Goal: Task Accomplishment & Management: Use online tool/utility

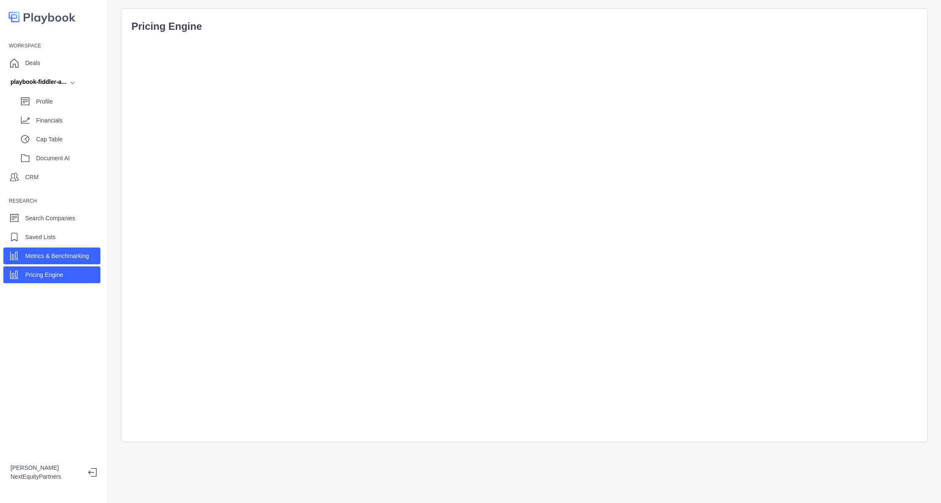
click at [52, 254] on p "Metrics & Benchmarking" at bounding box center [57, 256] width 64 height 9
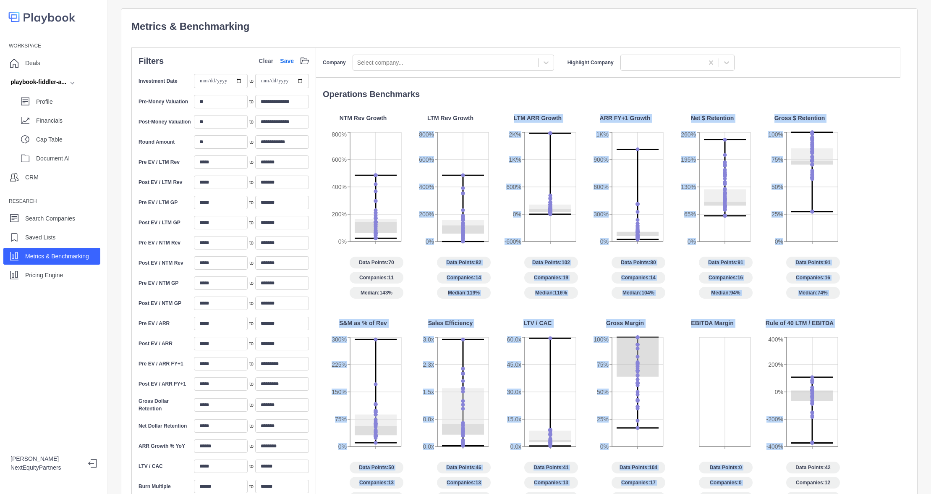
drag, startPoint x: 419, startPoint y: 250, endPoint x: 857, endPoint y: 410, distance: 465.8
click at [857, 410] on div "NTM Rev Growth 0% 200% 400% 600% 800% Data Points: 70 Companies: 11 Median: 143…" at bounding box center [611, 315] width 577 height 403
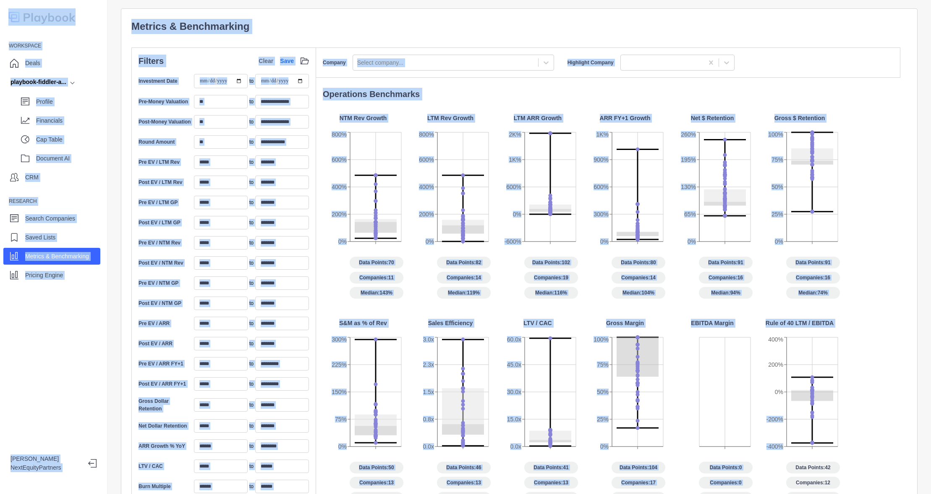
drag, startPoint x: 857, startPoint y: 410, endPoint x: 59, endPoint y: -12, distance: 902.1
click at [59, 0] on html "**********" at bounding box center [465, 247] width 931 height 494
click at [167, 31] on p "Metrics & Benchmarking" at bounding box center [519, 26] width 776 height 15
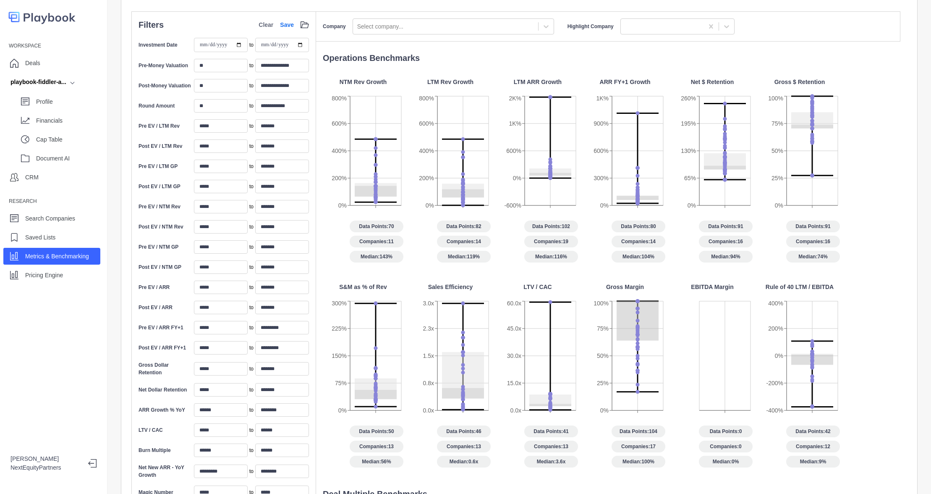
scroll to position [112, 0]
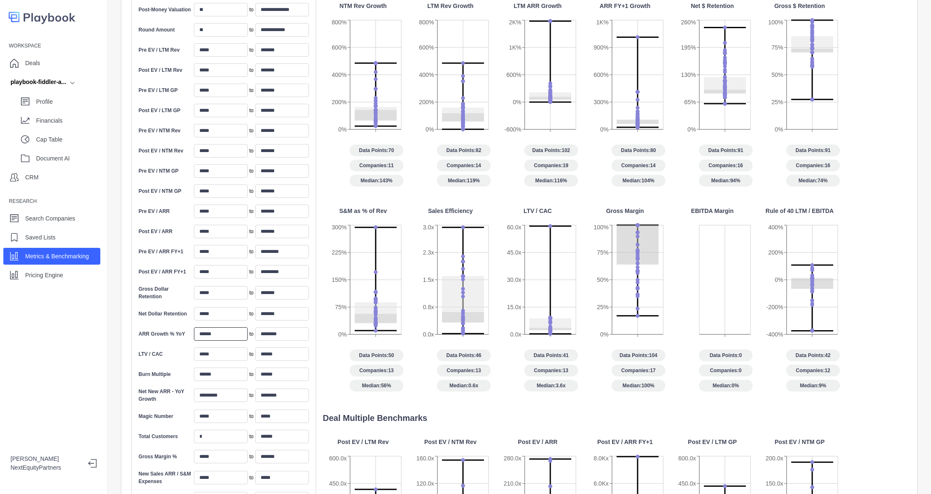
click at [236, 332] on input "******" at bounding box center [221, 333] width 54 height 13
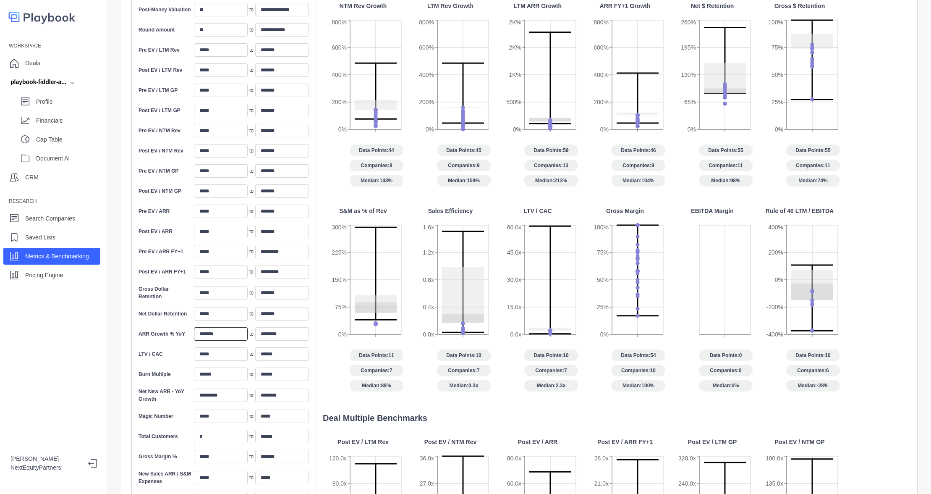
click at [236, 332] on input "*******" at bounding box center [221, 333] width 54 height 13
type input "*******"
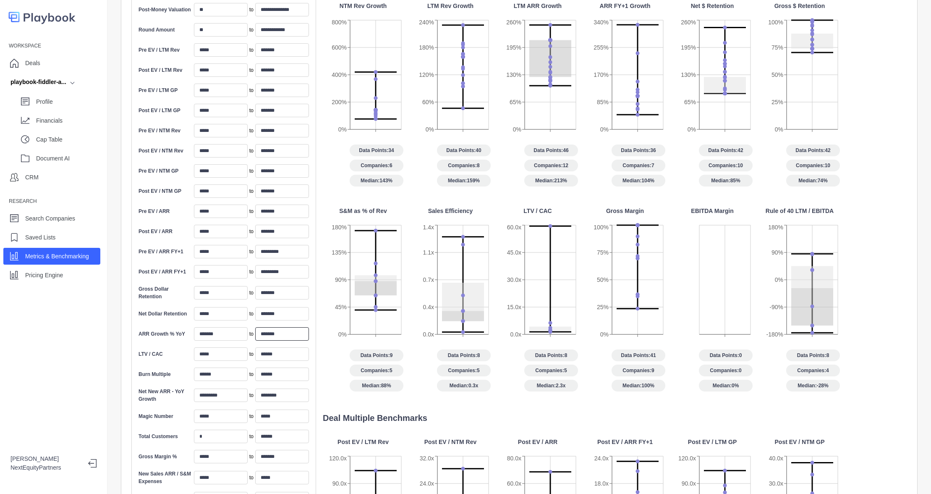
type input "*******"
click at [492, 374] on div "NTM Rev Growth 0% 200% 400% 600% 800% Data Points: 34 Companies: 6 Median: 143%…" at bounding box center [611, 203] width 577 height 403
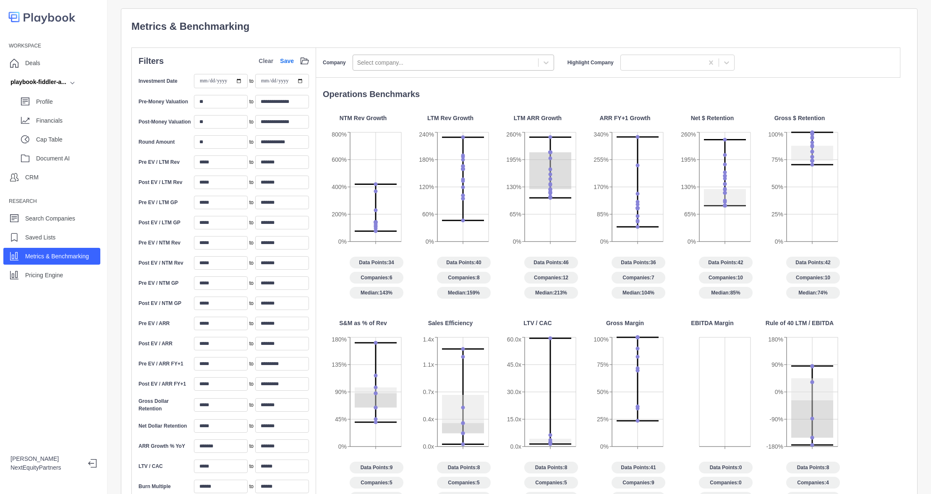
click at [390, 61] on div at bounding box center [445, 62] width 177 height 10
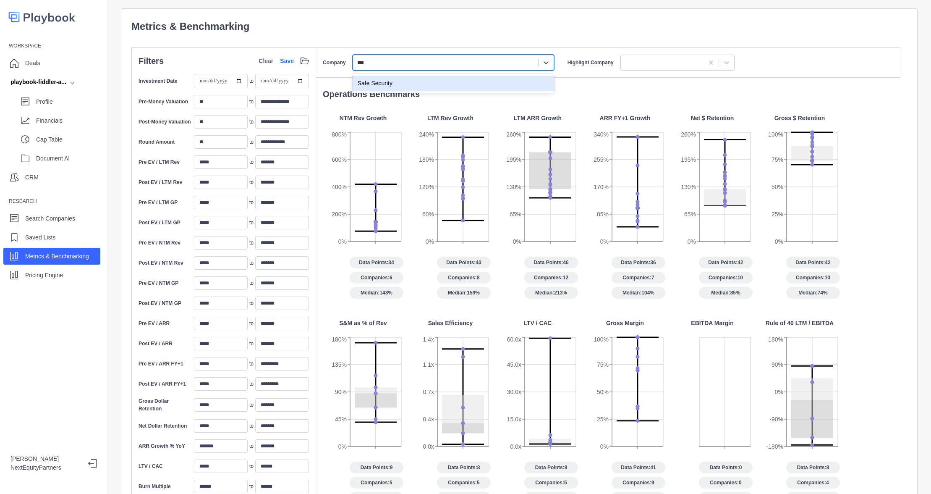
type input "****"
click at [382, 88] on div "Safe Security" at bounding box center [453, 84] width 201 height 16
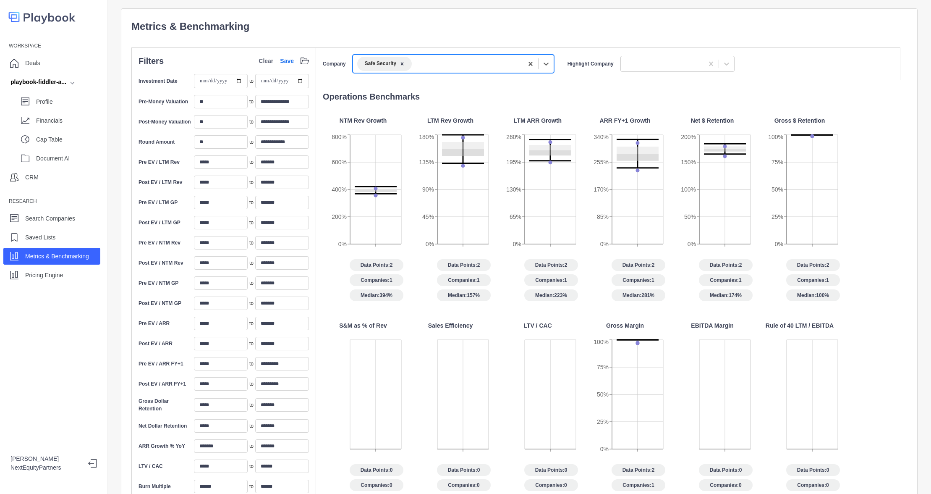
click at [370, 101] on p "Operations Benchmarks" at bounding box center [611, 96] width 577 height 13
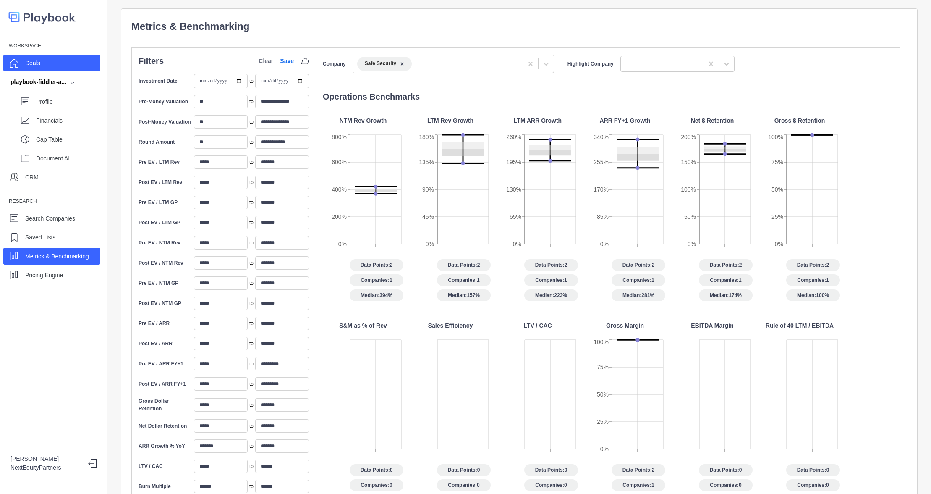
click at [55, 62] on div "Deals" at bounding box center [51, 63] width 97 height 17
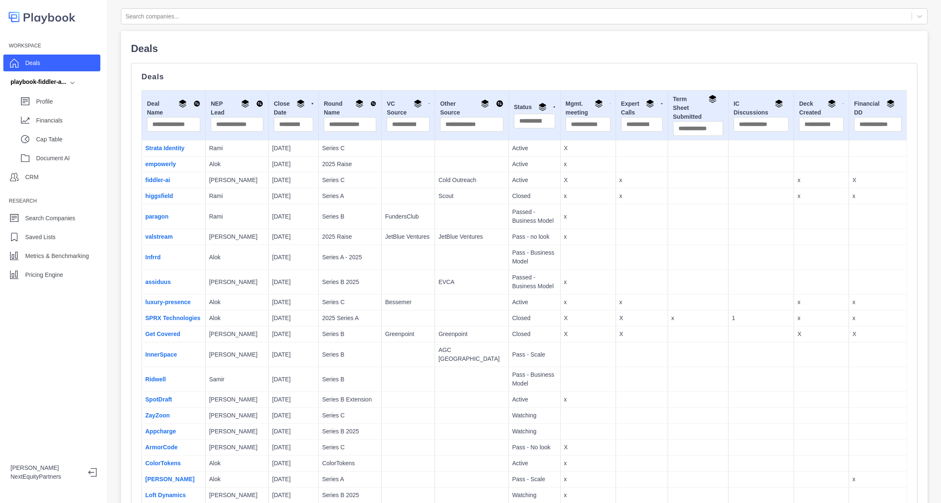
scroll to position [285, 0]
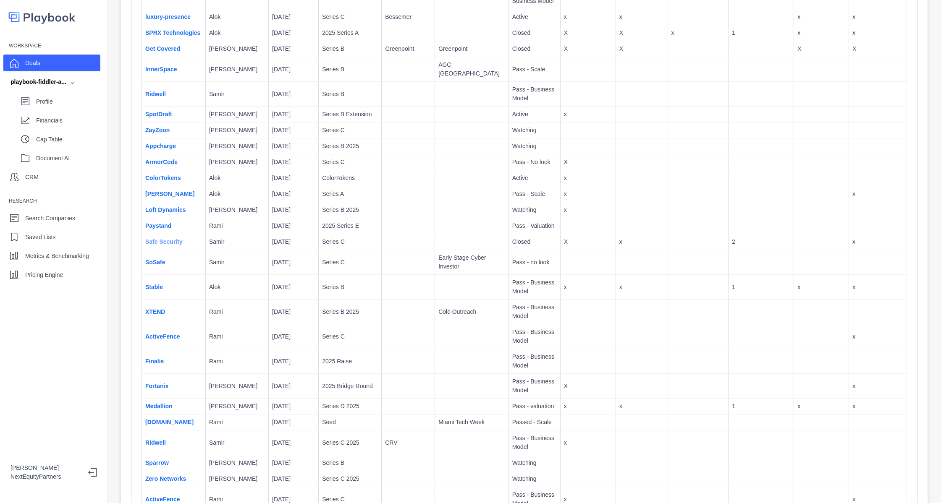
click at [175, 242] on link "Safe Security" at bounding box center [163, 241] width 37 height 7
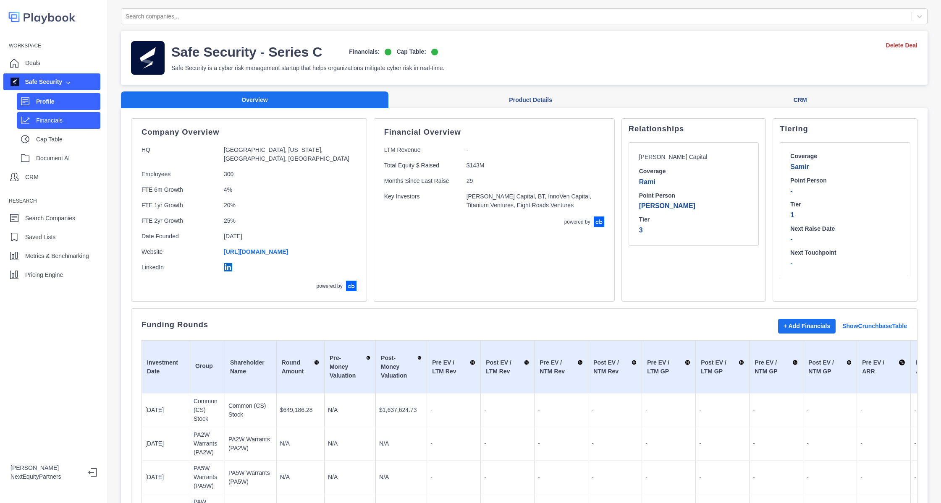
click at [55, 117] on p "Financials" at bounding box center [68, 120] width 64 height 9
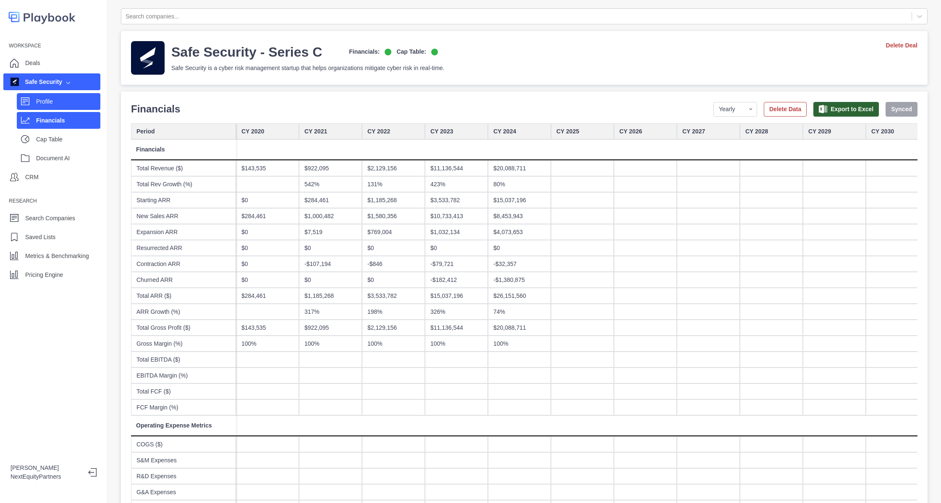
click at [64, 95] on div "Profile" at bounding box center [68, 101] width 64 height 13
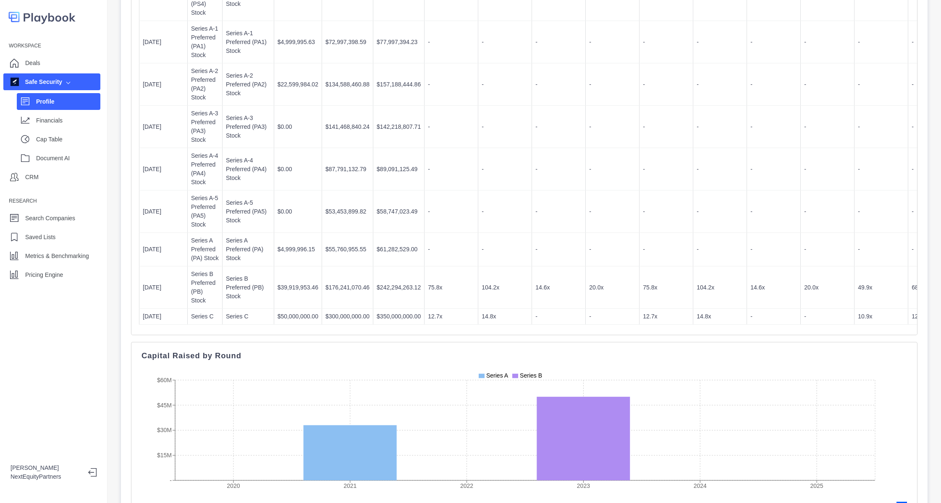
scroll to position [0, 3]
click at [442, 280] on td "75.8x" at bounding box center [450, 287] width 54 height 42
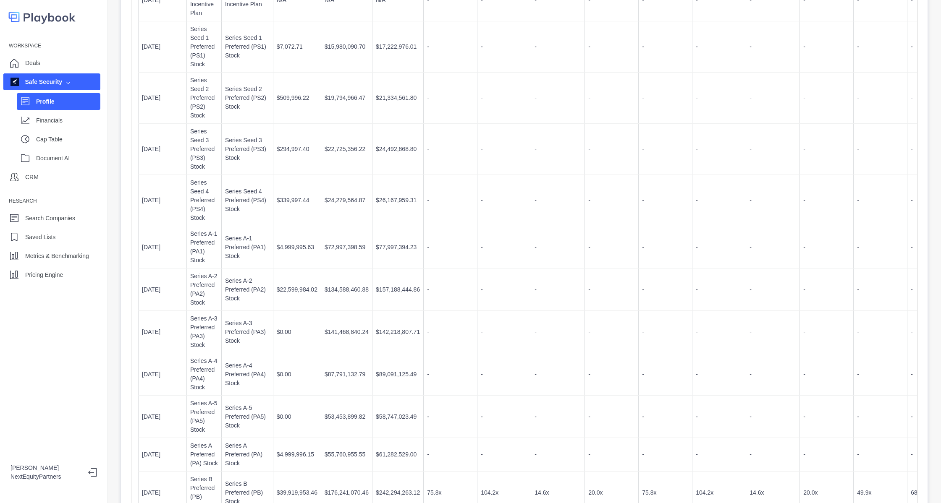
scroll to position [580, 0]
click at [380, 246] on td "$77,997,394.23" at bounding box center [397, 249] width 51 height 42
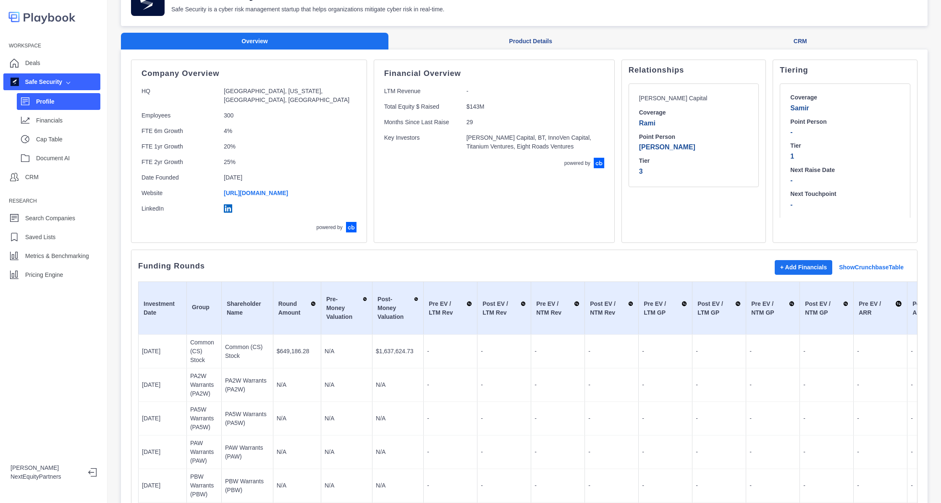
scroll to position [23, 0]
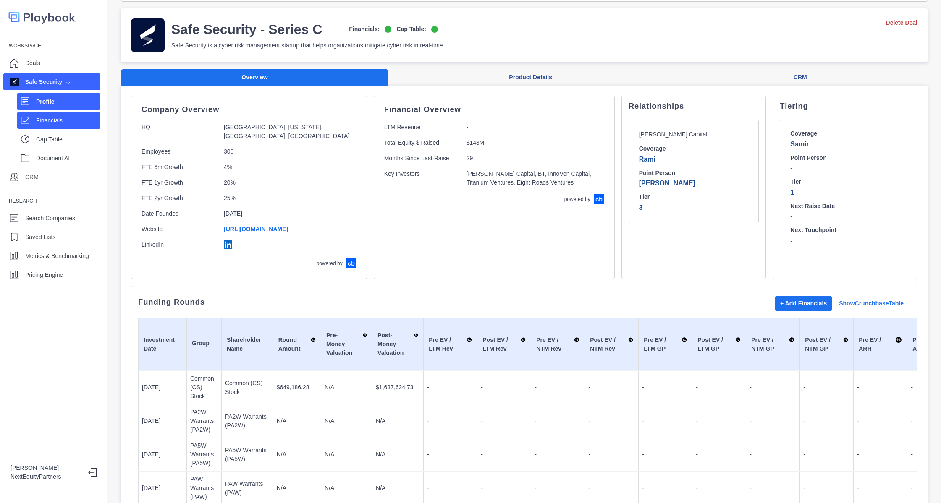
click at [60, 119] on p "Financials" at bounding box center [68, 120] width 64 height 9
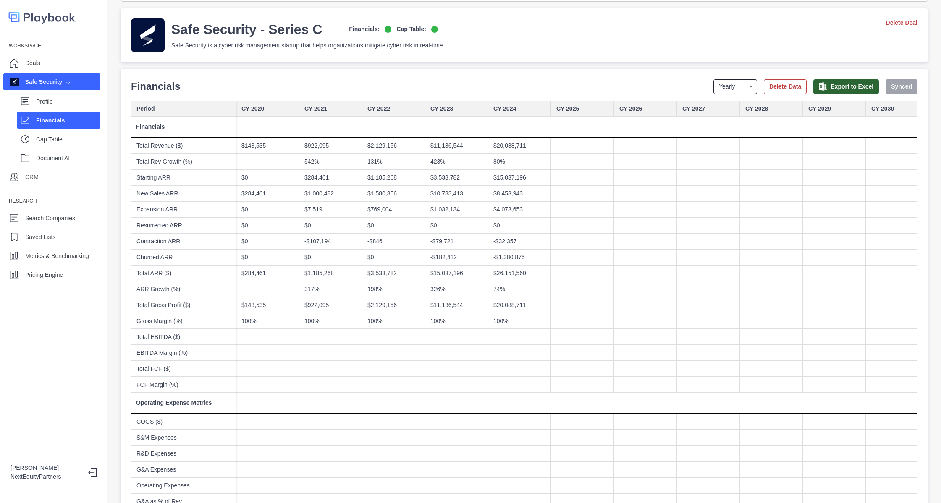
click at [725, 91] on select "Yearly Quarterly Monthly NTM LTM" at bounding box center [735, 86] width 44 height 15
click at [713, 79] on select "Yearly Quarterly Monthly NTM LTM" at bounding box center [735, 86] width 44 height 15
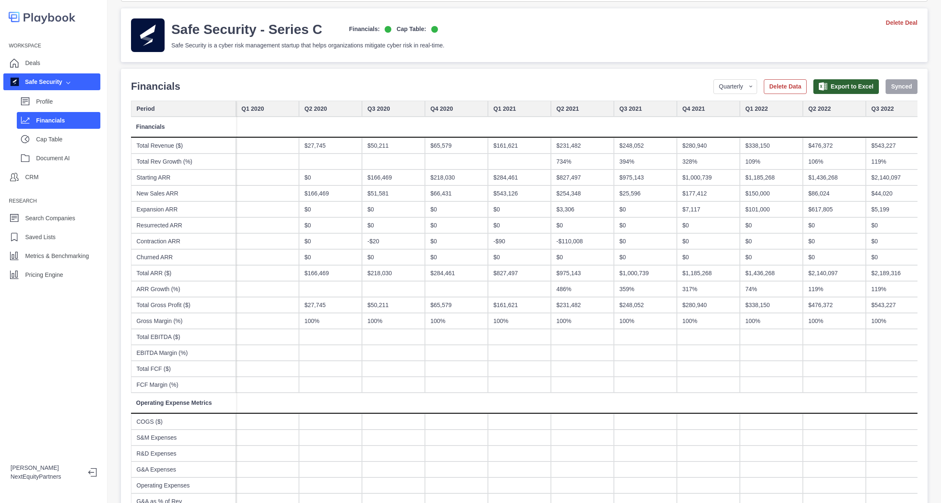
click at [614, 205] on div "$0" at bounding box center [645, 209] width 63 height 16
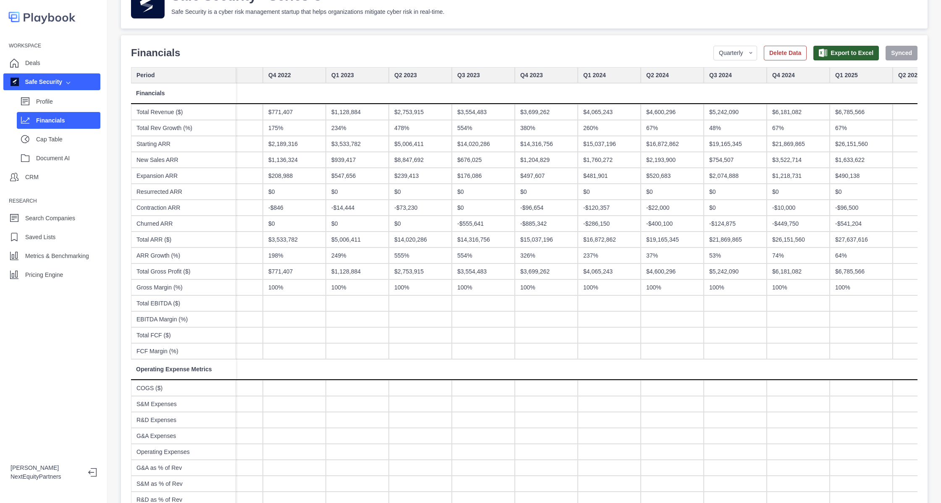
scroll to position [0, 677]
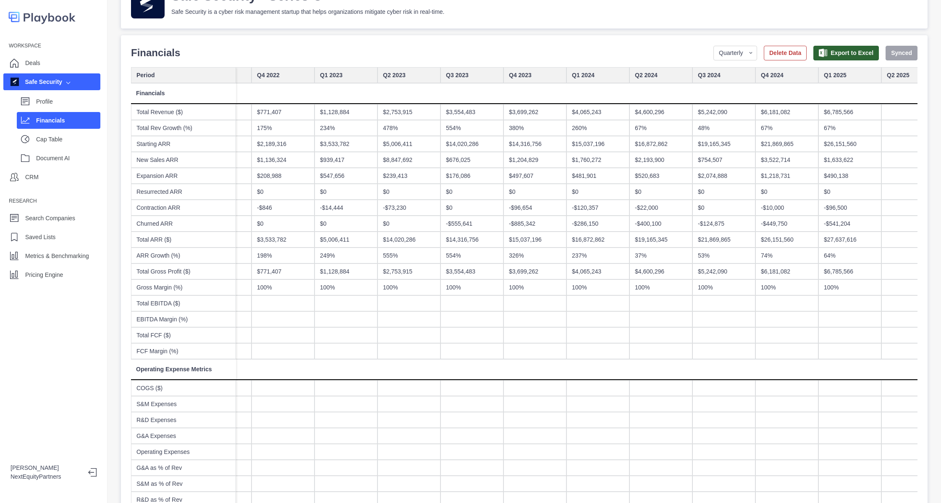
drag, startPoint x: 614, startPoint y: 205, endPoint x: 478, endPoint y: 233, distance: 138.8
click at [478, 233] on div "$14,316,756" at bounding box center [471, 240] width 63 height 16
click at [715, 262] on div "53%" at bounding box center [723, 256] width 63 height 16
click at [766, 264] on div "$6,181,082" at bounding box center [786, 272] width 63 height 16
click at [818, 274] on div "$6,181,082" at bounding box center [786, 272] width 63 height 16
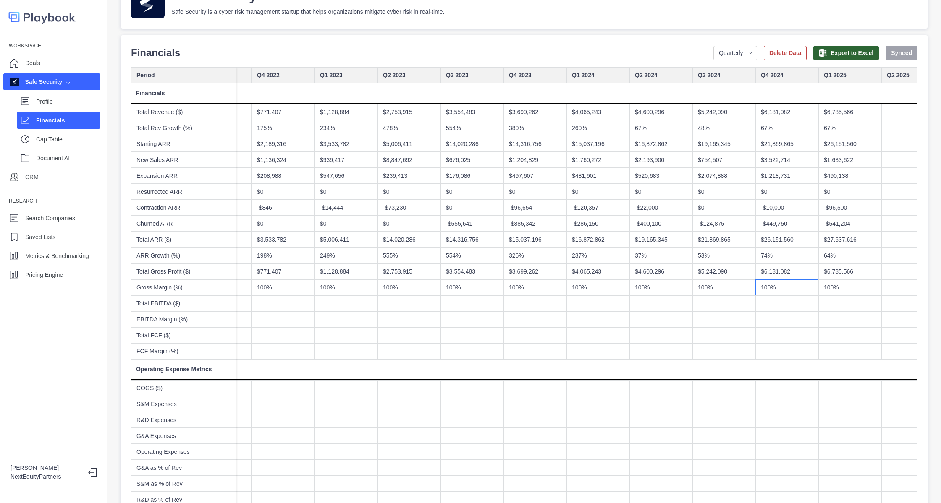
click at [766, 284] on div "100%" at bounding box center [786, 288] width 63 height 16
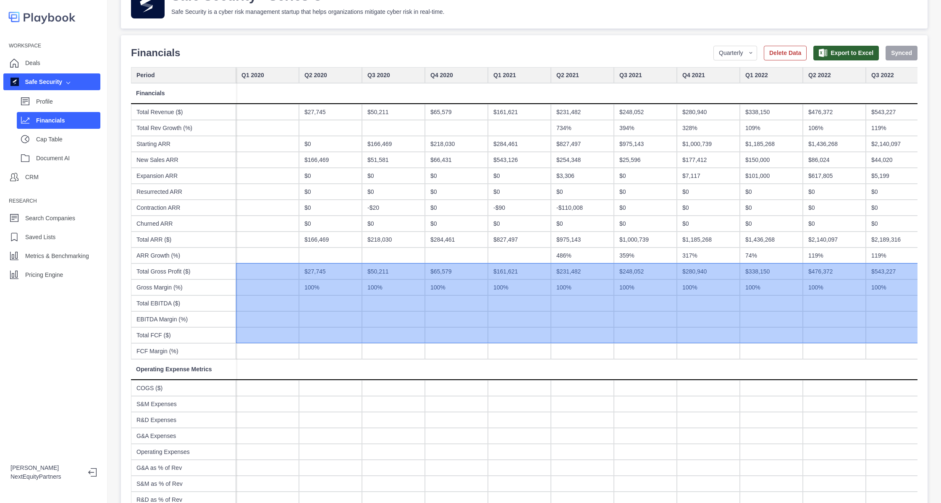
scroll to position [0, 0]
drag, startPoint x: 829, startPoint y: 271, endPoint x: 294, endPoint y: 336, distance: 539.5
click at [867, 60] on button "Save Changes" at bounding box center [891, 53] width 51 height 15
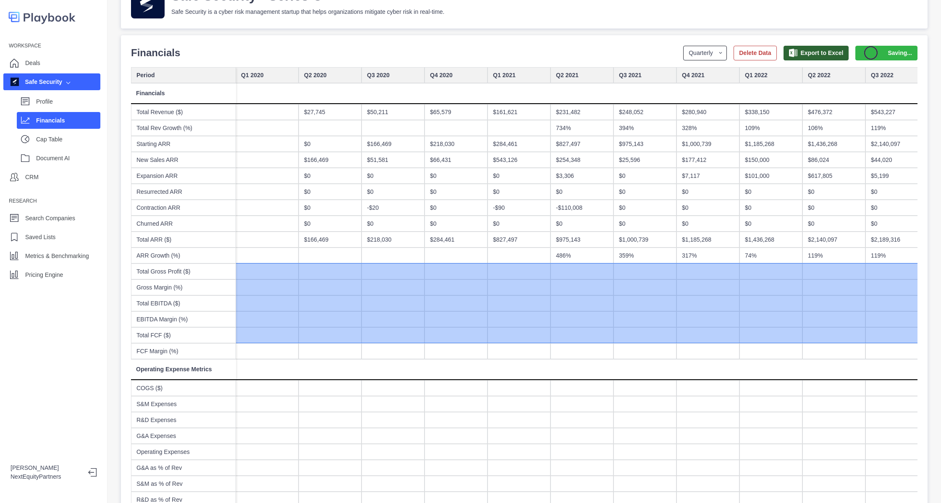
click at [693, 49] on select "Yearly Quarterly Monthly NTM LTM" at bounding box center [705, 53] width 44 height 15
click at [694, 46] on select "Yearly Quarterly Monthly NTM LTM" at bounding box center [716, 53] width 44 height 15
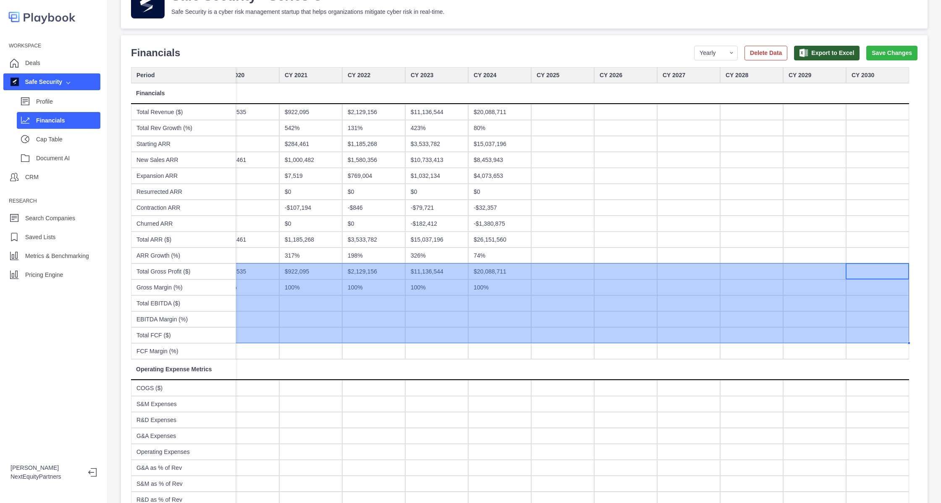
click at [481, 251] on div "74%" at bounding box center [499, 256] width 63 height 16
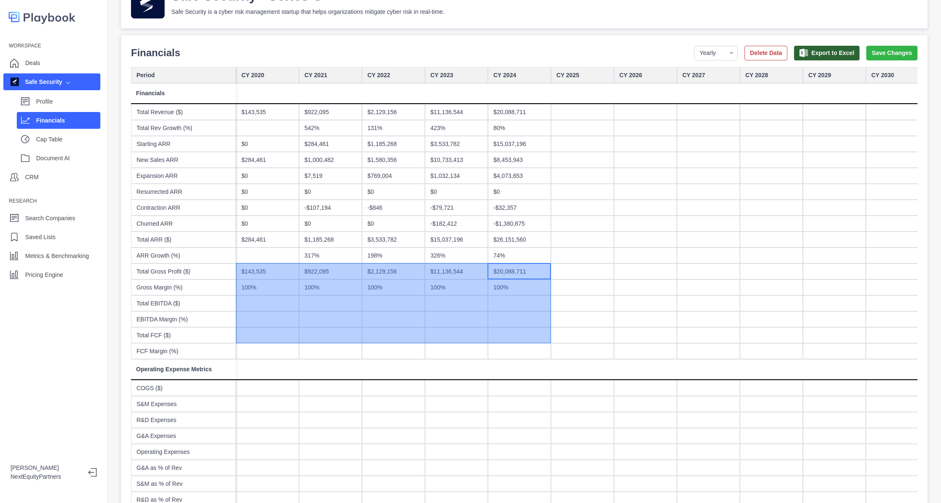
scroll to position [0, 0]
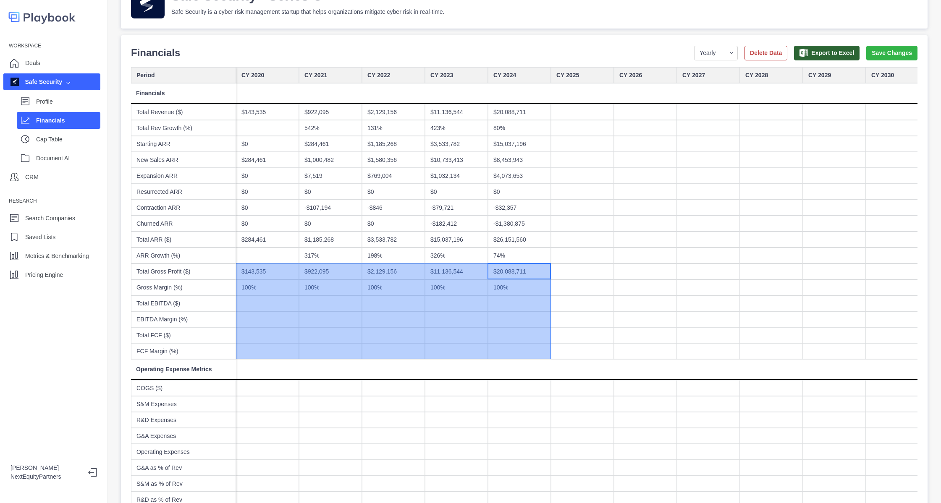
drag, startPoint x: 496, startPoint y: 269, endPoint x: 179, endPoint y: 346, distance: 326.0
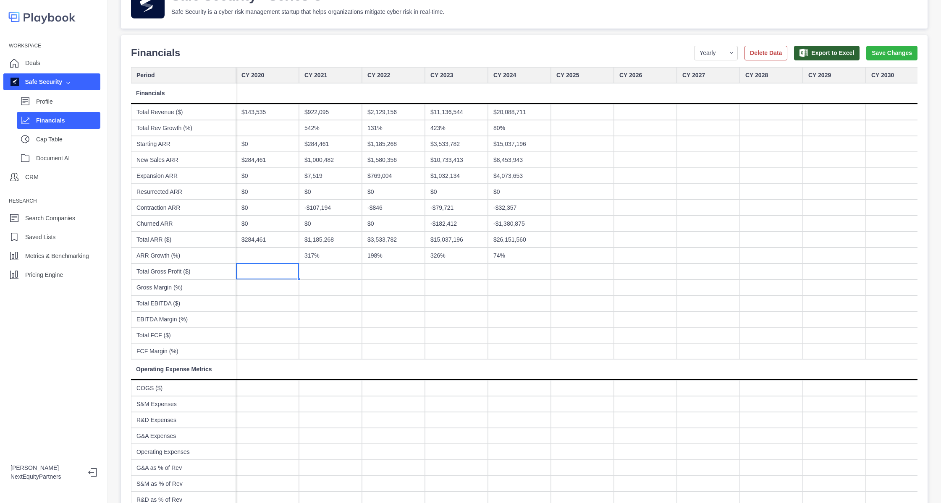
click at [872, 50] on button "Save Changes" at bounding box center [891, 53] width 51 height 15
click at [698, 57] on select "Yearly Quarterly Monthly NTM LTM" at bounding box center [716, 53] width 44 height 15
select select "monthly"
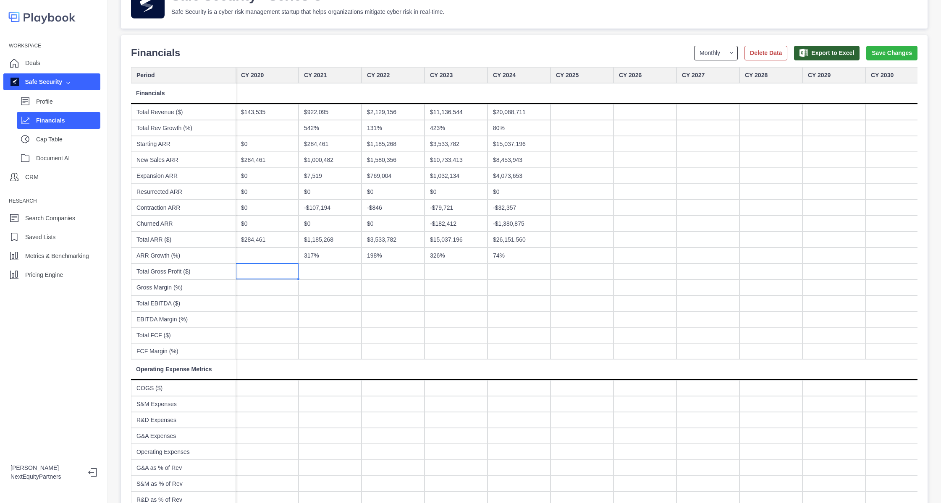
click at [694, 46] on select "Yearly Quarterly Monthly NTM LTM" at bounding box center [716, 53] width 44 height 15
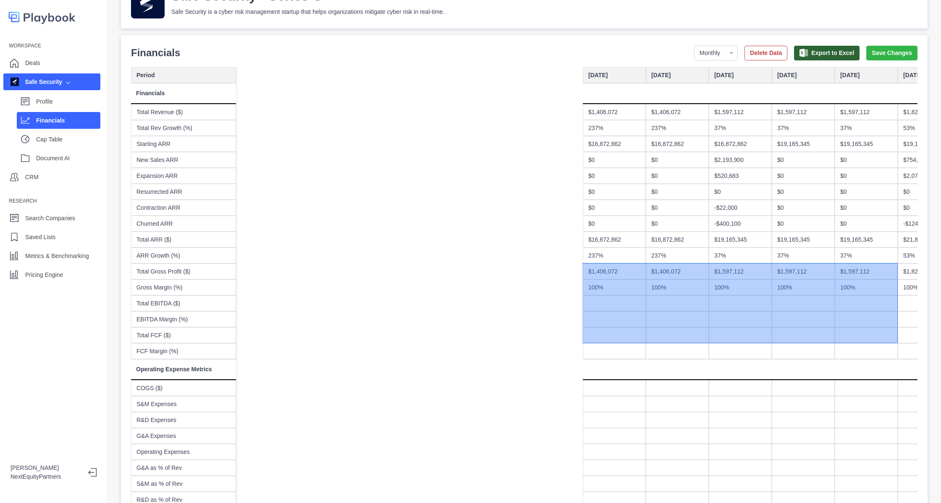
scroll to position [0, 3556]
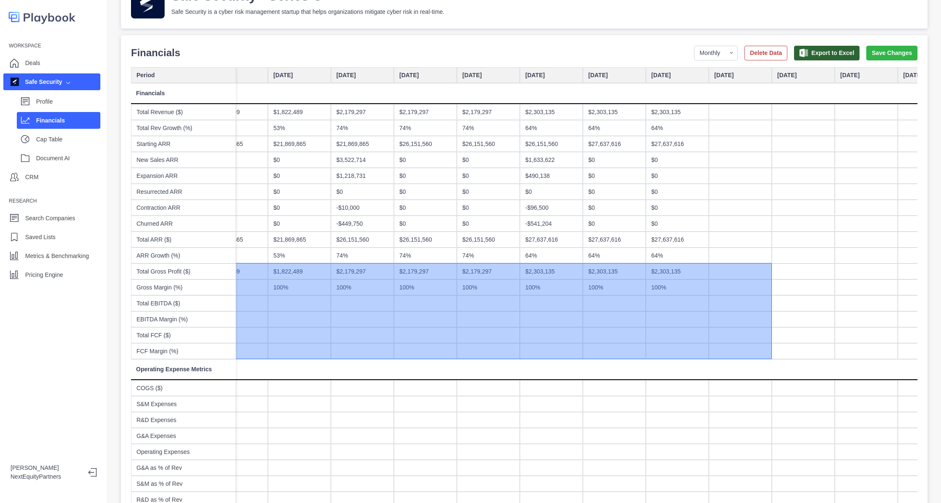
drag, startPoint x: 499, startPoint y: 275, endPoint x: 733, endPoint y: 354, distance: 247.6
click at [866, 58] on button "Save Changes" at bounding box center [891, 53] width 51 height 15
click at [60, 102] on p "Profile" at bounding box center [68, 101] width 64 height 9
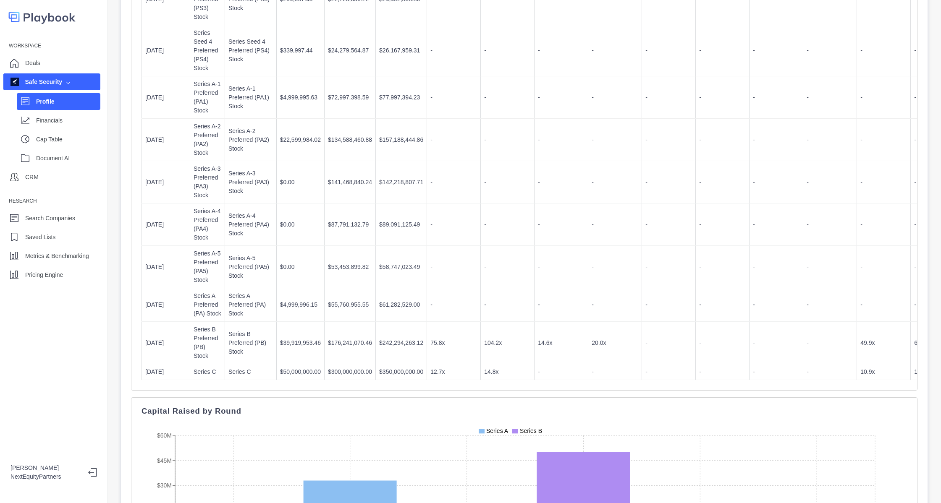
scroll to position [804, 0]
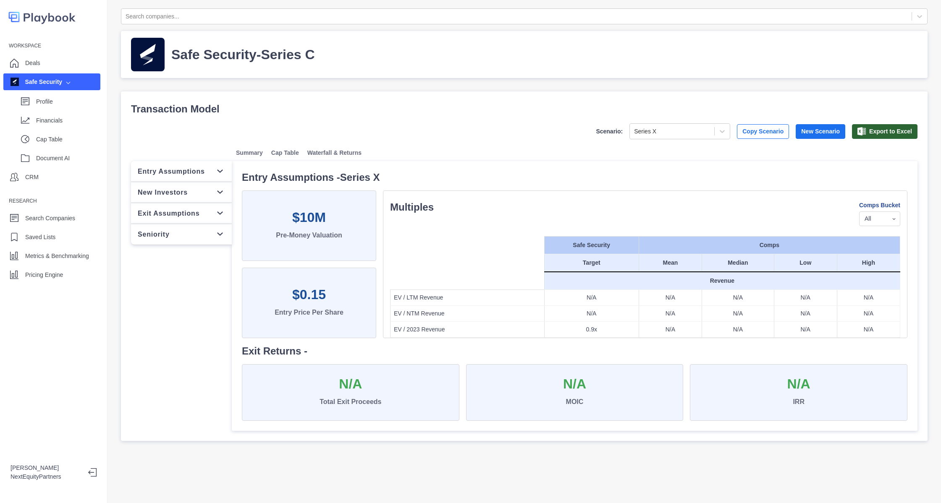
click at [326, 151] on button "Waterfall & Returns" at bounding box center [334, 152] width 63 height 17
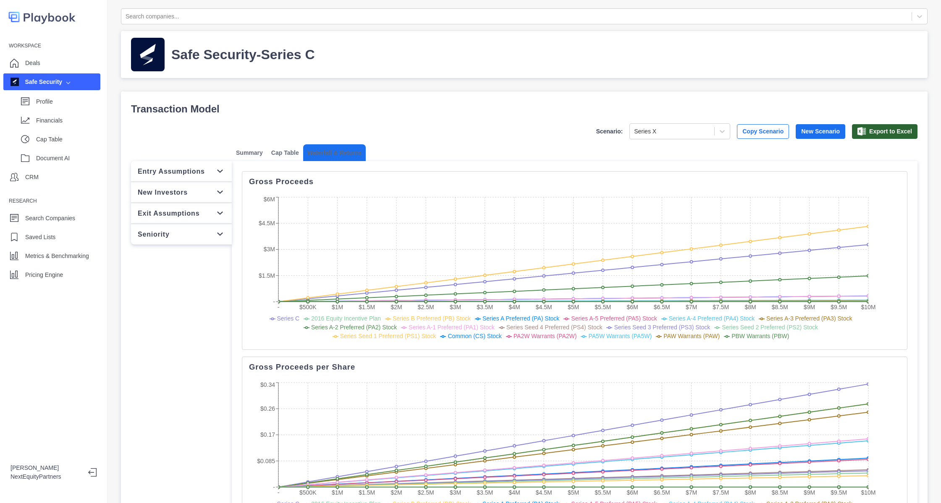
click at [194, 217] on p "Exit Assumptions" at bounding box center [169, 213] width 62 height 10
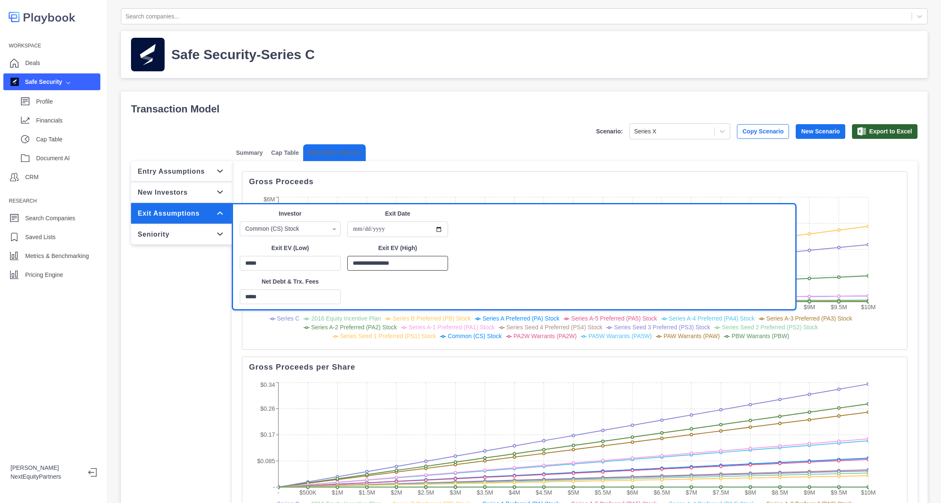
click at [364, 264] on input "**********" at bounding box center [397, 263] width 101 height 15
type input "**********"
click at [428, 156] on div "Summary Cap Table Waterfall & Returns" at bounding box center [574, 152] width 685 height 17
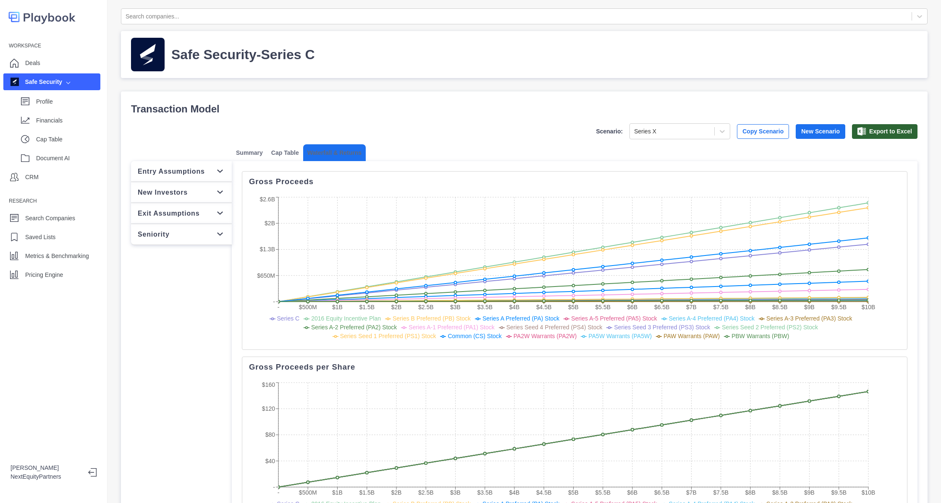
drag, startPoint x: 196, startPoint y: 212, endPoint x: 220, endPoint y: 225, distance: 27.6
click at [196, 212] on div "Exit Assumptions" at bounding box center [181, 213] width 87 height 10
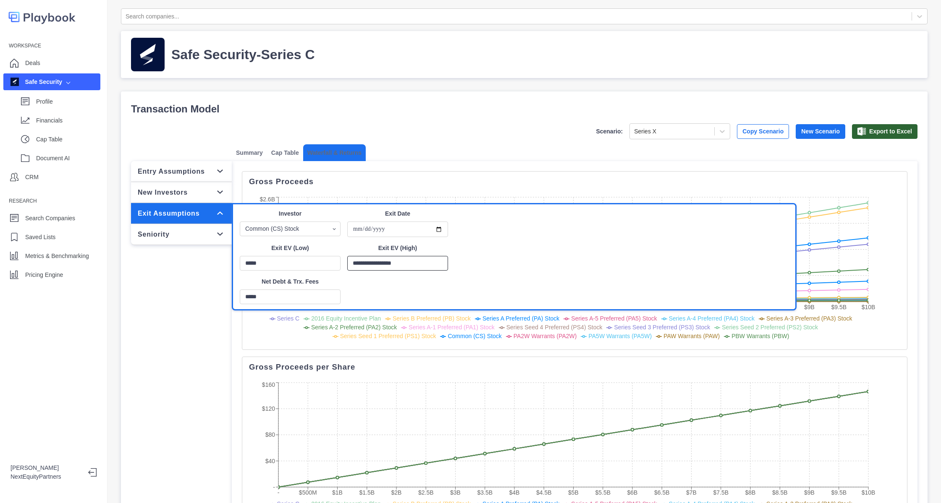
click at [365, 263] on input "**********" at bounding box center [397, 263] width 101 height 15
type input "**********"
click at [379, 178] on p "Gross Proceeds" at bounding box center [574, 181] width 651 height 7
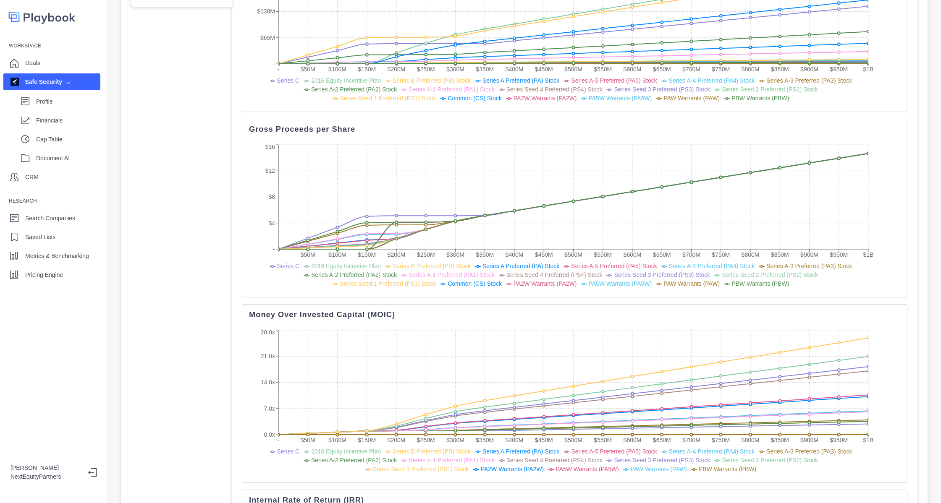
scroll to position [451, 0]
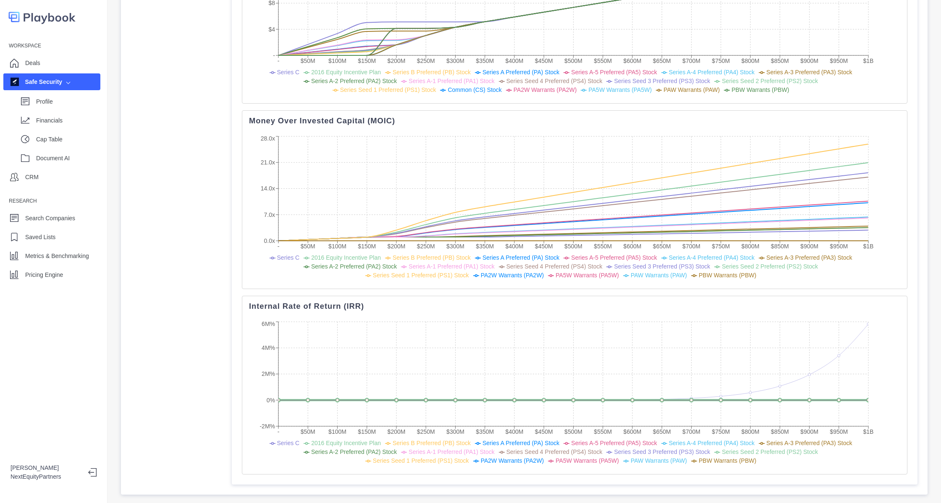
click at [354, 440] on span "2016 Equity Incentive Plan" at bounding box center [346, 443] width 70 height 7
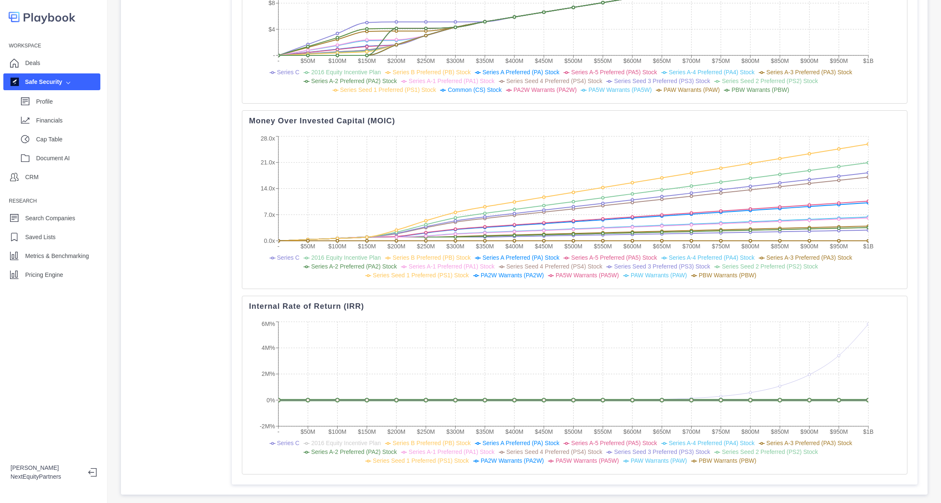
click at [311, 449] on span "Series A-2 Preferred (PA2) Stock" at bounding box center [354, 452] width 86 height 7
click at [408, 449] on span "Series A-1 Preferred (PA1) Stock" at bounding box center [451, 452] width 86 height 7
click at [494, 440] on span "Series A Preferred (PA) Stock" at bounding box center [520, 443] width 77 height 7
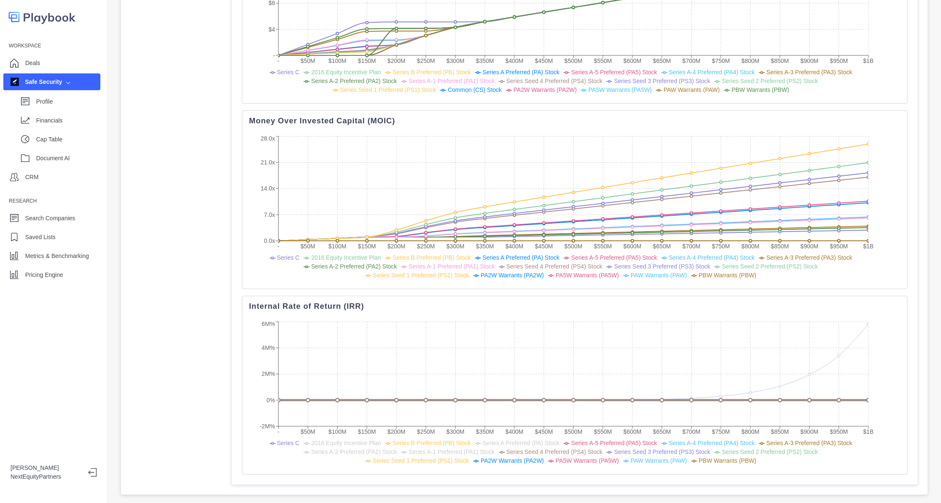
click at [506, 449] on span "Series Seed 4 Preferred (PS4) Stock" at bounding box center [554, 452] width 96 height 7
click at [486, 457] on span "PA2W Warrants (PA2W)" at bounding box center [512, 460] width 63 height 7
drag, startPoint x: 521, startPoint y: 444, endPoint x: 527, endPoint y: 444, distance: 5.9
click at [555, 457] on span "PA5W Warrants (PA5W)" at bounding box center [586, 460] width 63 height 7
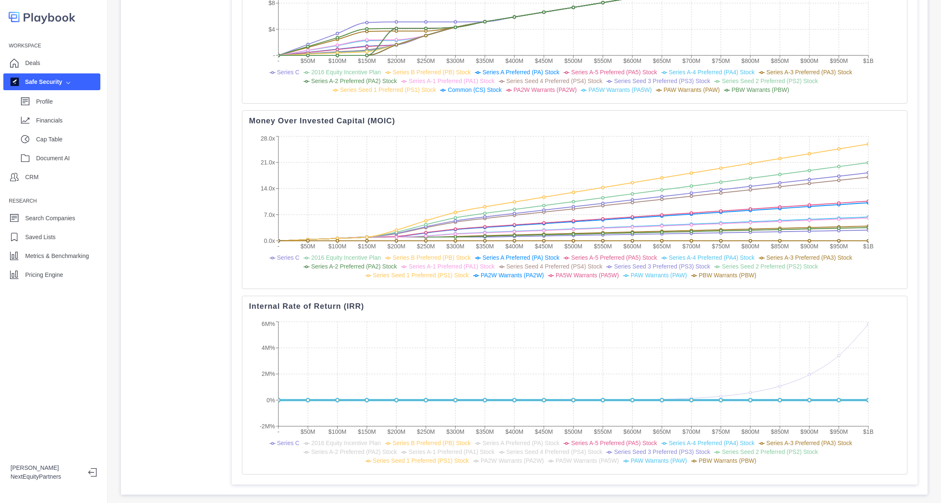
click at [630, 457] on span "PAW Warrants (PAW)" at bounding box center [658, 460] width 56 height 7
click at [614, 449] on span "Series Seed 3 Preferred (PS3) Stock" at bounding box center [662, 452] width 96 height 7
click at [599, 440] on span "Series A-5 Preferred (PA5) Stock" at bounding box center [614, 443] width 86 height 7
click at [671, 440] on span "Series A-4 Preferred (PA4) Stock" at bounding box center [712, 443] width 86 height 7
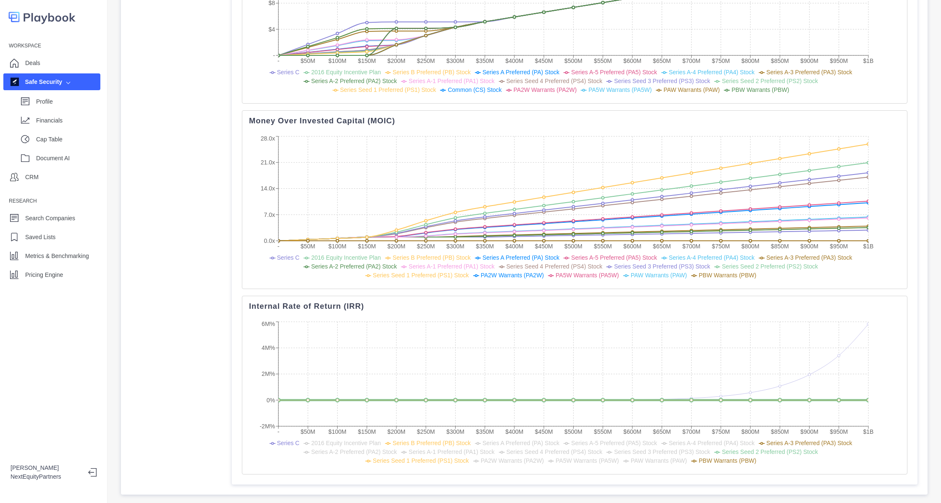
click at [721, 449] on span "Series Seed 2 Preferred (PS2) Stock" at bounding box center [769, 452] width 96 height 7
drag, startPoint x: 671, startPoint y: 442, endPoint x: 677, endPoint y: 443, distance: 5.1
click at [698, 457] on span "PBW Warrants (PBW)" at bounding box center [726, 460] width 57 height 7
click at [469, 457] on span "Series Seed 1 Preferred (PS1) Stock" at bounding box center [421, 460] width 96 height 7
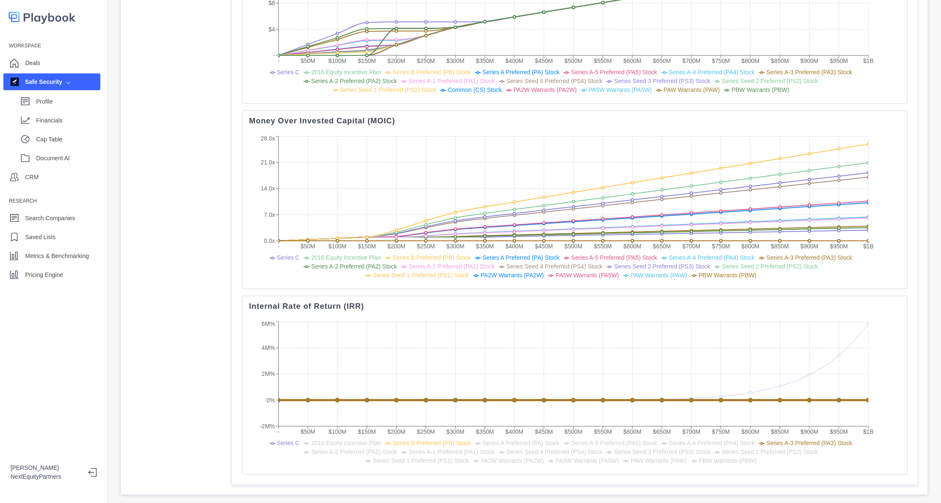
click at [786, 440] on span "Series A-3 Preferred (PA3) Stock" at bounding box center [809, 443] width 86 height 7
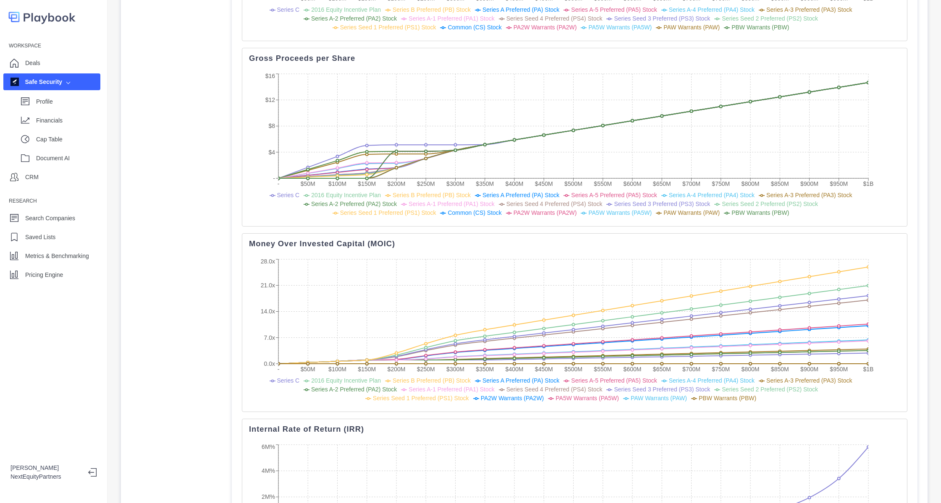
scroll to position [0, 0]
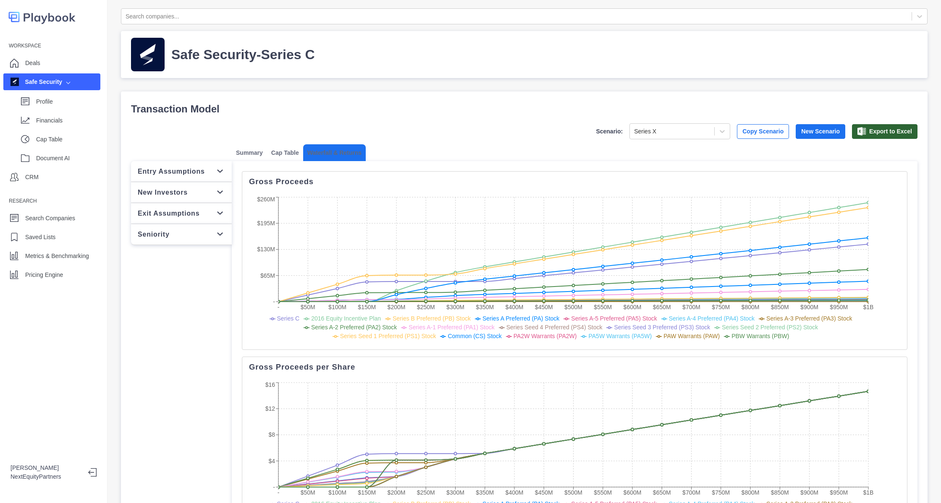
click at [179, 214] on p "Exit Assumptions" at bounding box center [169, 213] width 62 height 10
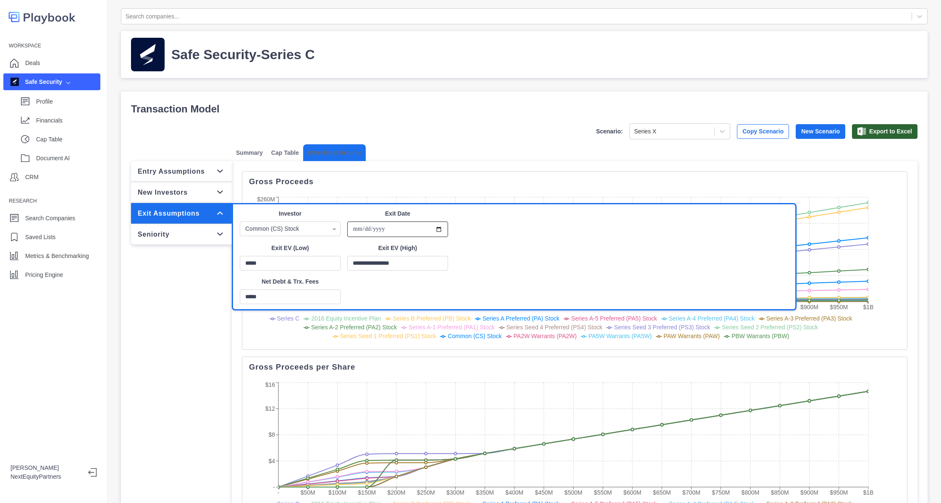
click at [377, 229] on input "**********" at bounding box center [397, 230] width 101 height 16
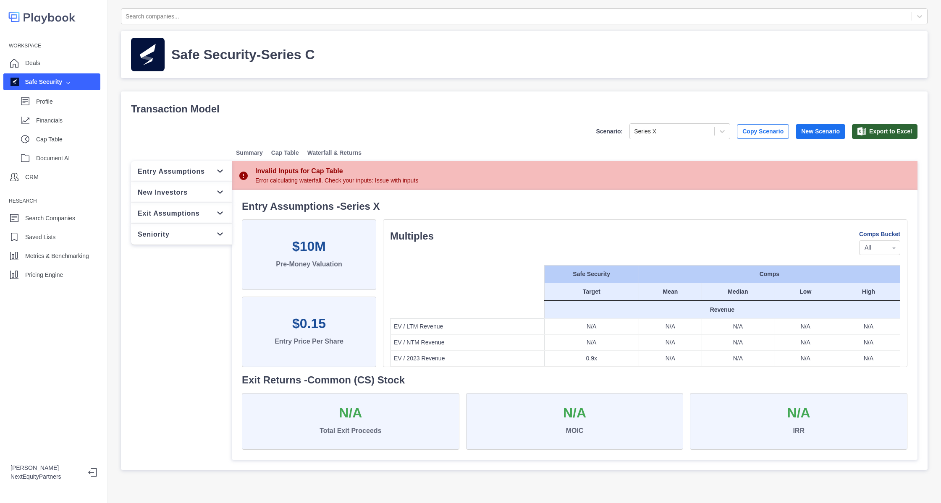
click at [172, 189] on p "New Investors" at bounding box center [163, 192] width 50 height 10
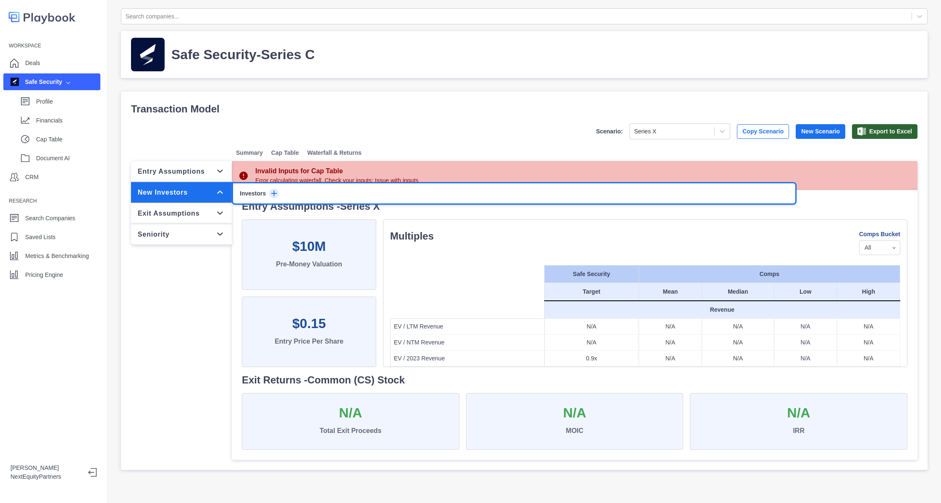
click at [177, 205] on div "Exit Assumptions" at bounding box center [181, 213] width 101 height 21
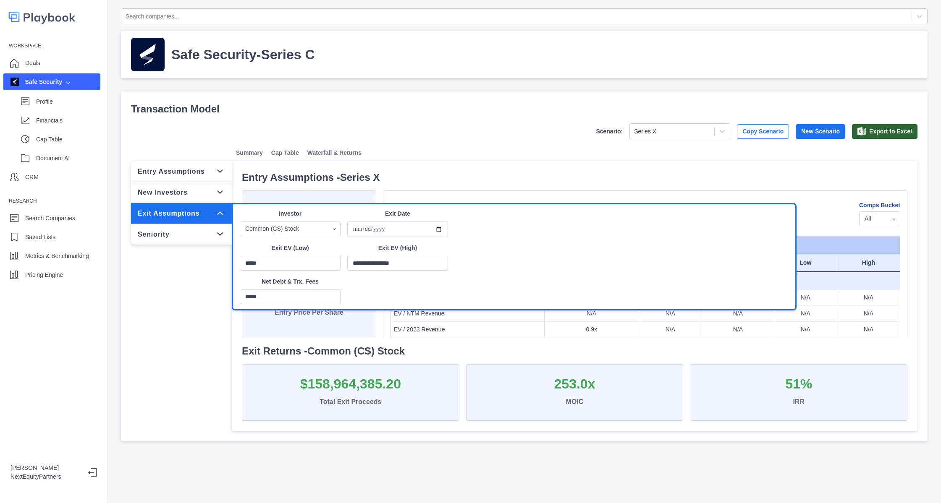
click at [178, 208] on p "Exit Assumptions" at bounding box center [169, 213] width 62 height 10
click at [382, 229] on input "**********" at bounding box center [397, 230] width 101 height 16
type input "**********"
click at [405, 140] on div "**********" at bounding box center [524, 277] width 786 height 308
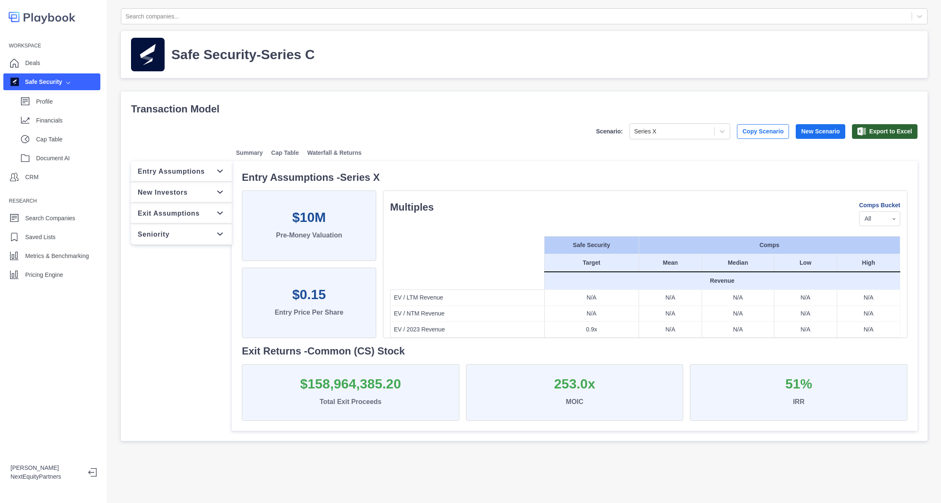
click at [350, 141] on div "Scenario: Series X Copy Scenario New Scenario Export to Excel Summary Cap Table…" at bounding box center [524, 277] width 786 height 308
click at [342, 149] on button "Waterfall & Returns" at bounding box center [334, 152] width 63 height 17
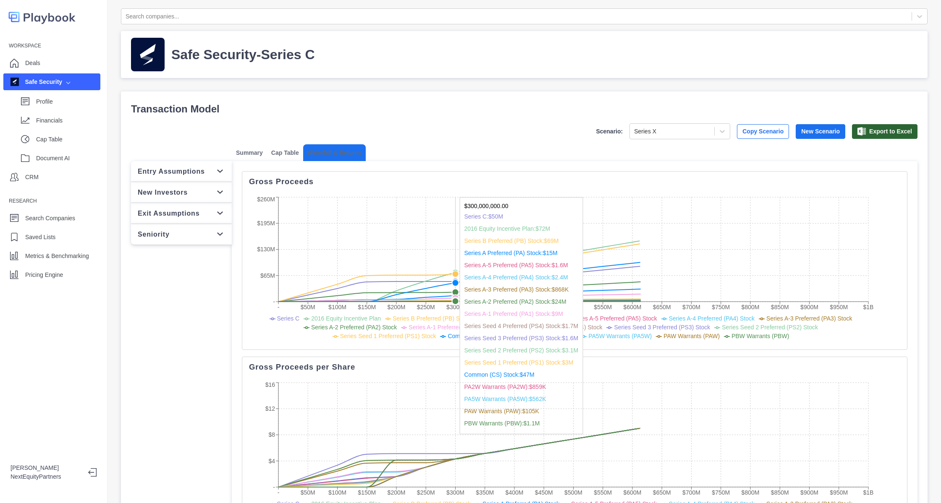
scroll to position [451, 0]
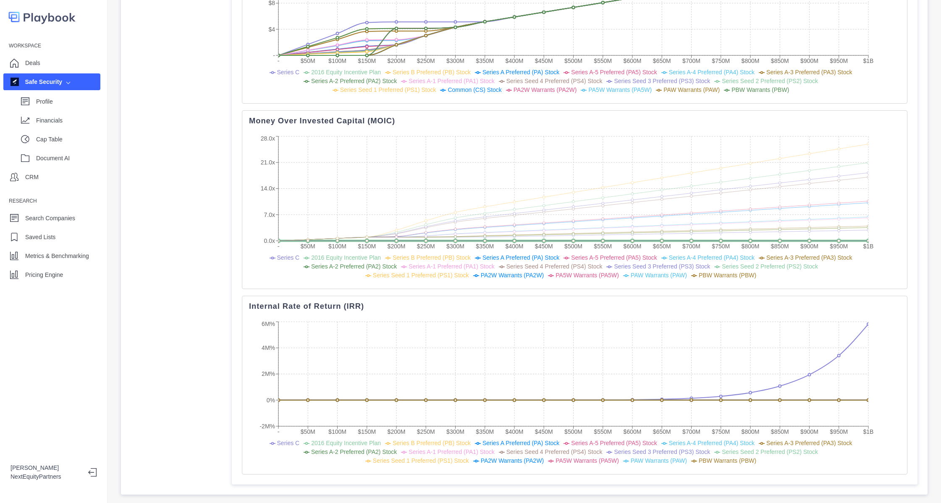
click at [326, 254] on span "2016 Equity Incentive Plan" at bounding box center [346, 257] width 70 height 7
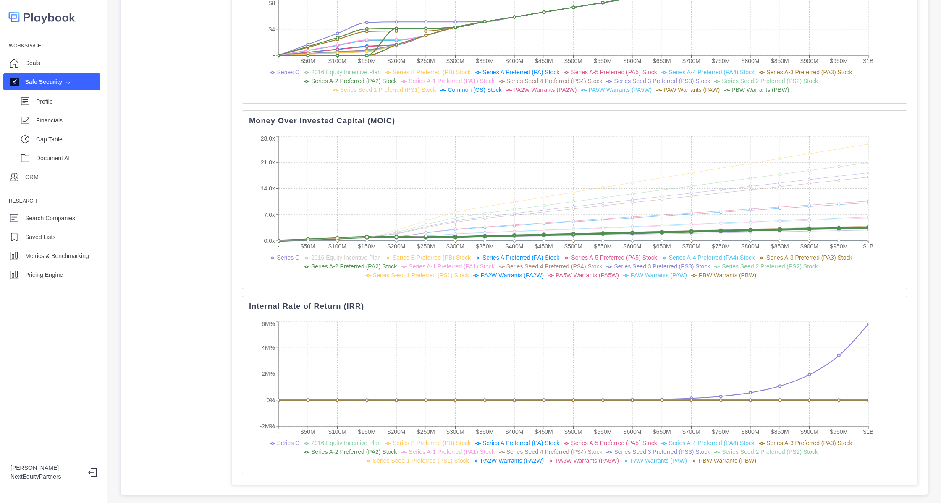
click at [323, 263] on span "Series A-2 Preferred (PA2) Stock" at bounding box center [354, 266] width 86 height 7
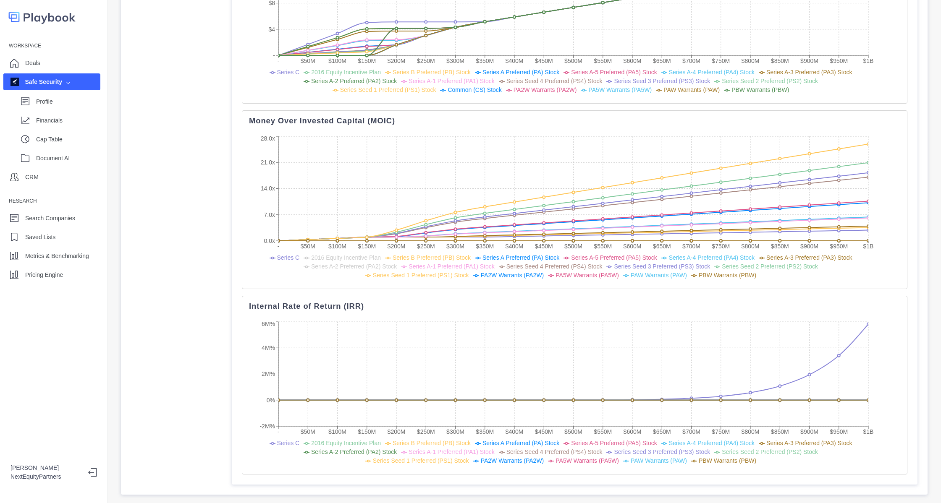
click at [401, 264] on icon at bounding box center [404, 267] width 6 height 6
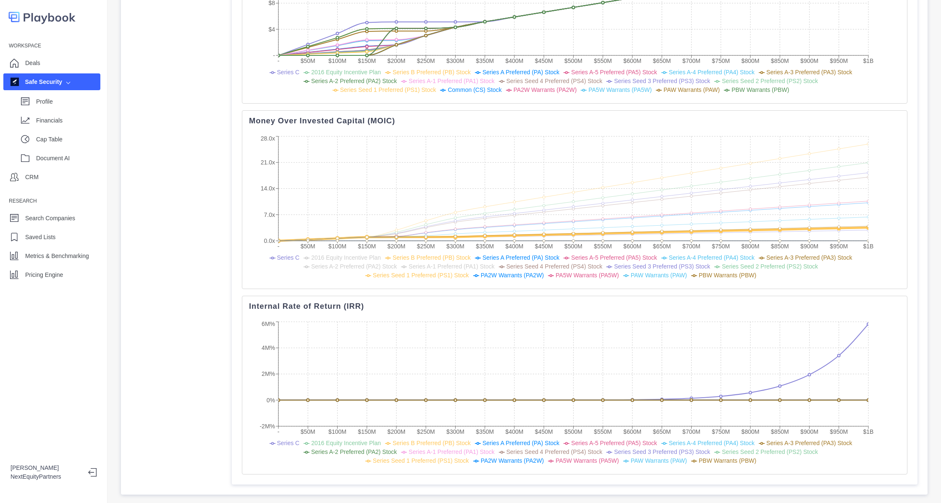
click at [426, 254] on span "Series B Preferred (PB) Stock" at bounding box center [431, 257] width 78 height 7
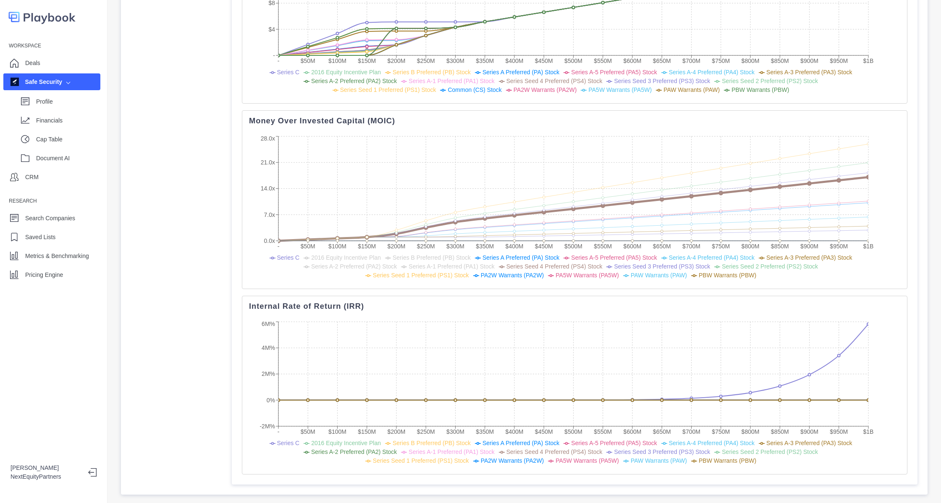
click at [518, 263] on span "Series Seed 4 Preferred (PS4) Stock" at bounding box center [554, 266] width 96 height 7
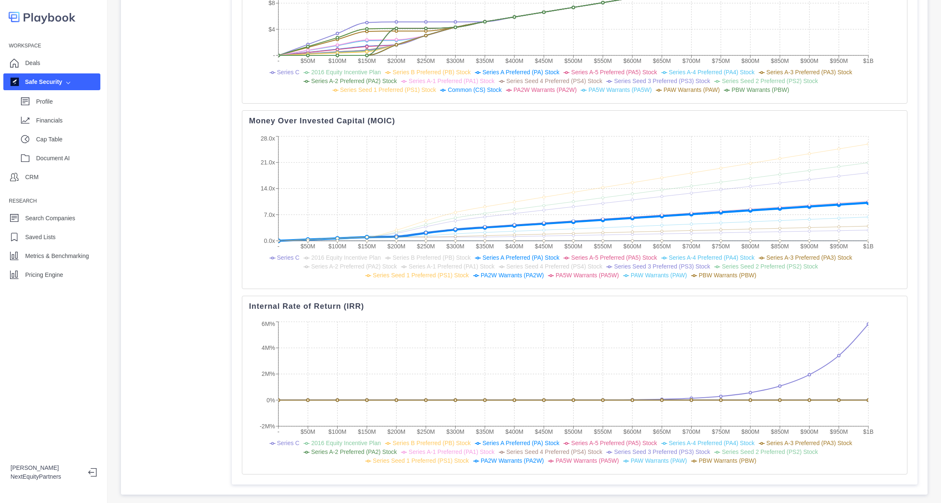
click at [515, 254] on span "Series A Preferred (PA) Stock" at bounding box center [520, 257] width 77 height 7
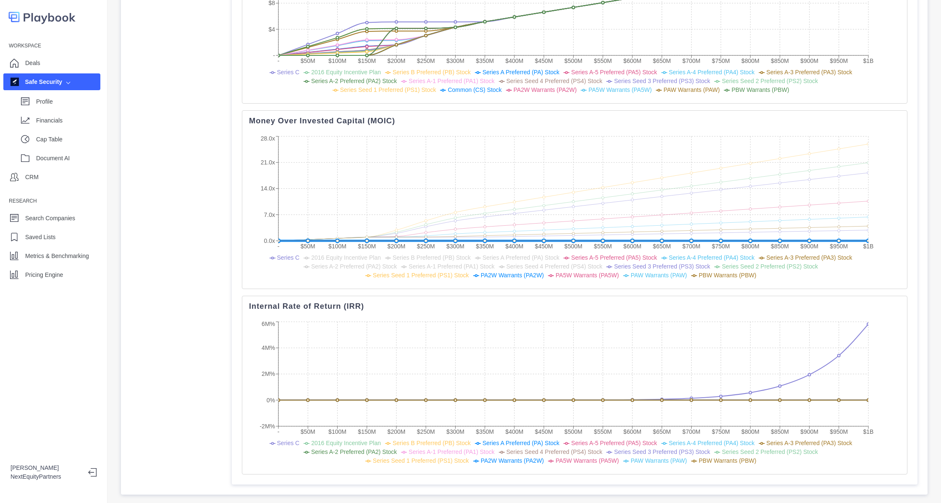
click at [483, 272] on span "PA2W Warrants (PA2W)" at bounding box center [512, 275] width 63 height 7
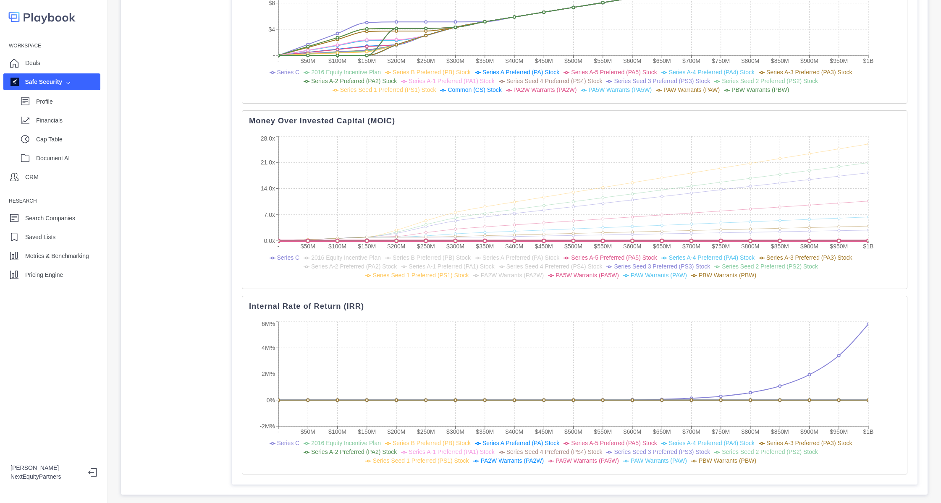
click at [555, 272] on span "PA5W Warrants (PA5W)" at bounding box center [586, 275] width 63 height 7
click at [630, 272] on span "PAW Warrants (PAW)" at bounding box center [658, 275] width 56 height 7
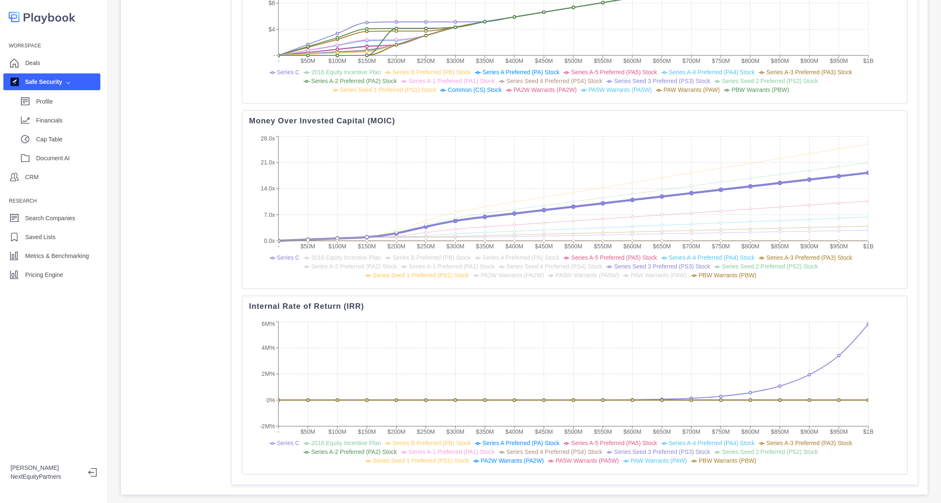
click at [614, 263] on span "Series Seed 3 Preferred (PS3) Stock" at bounding box center [662, 266] width 96 height 7
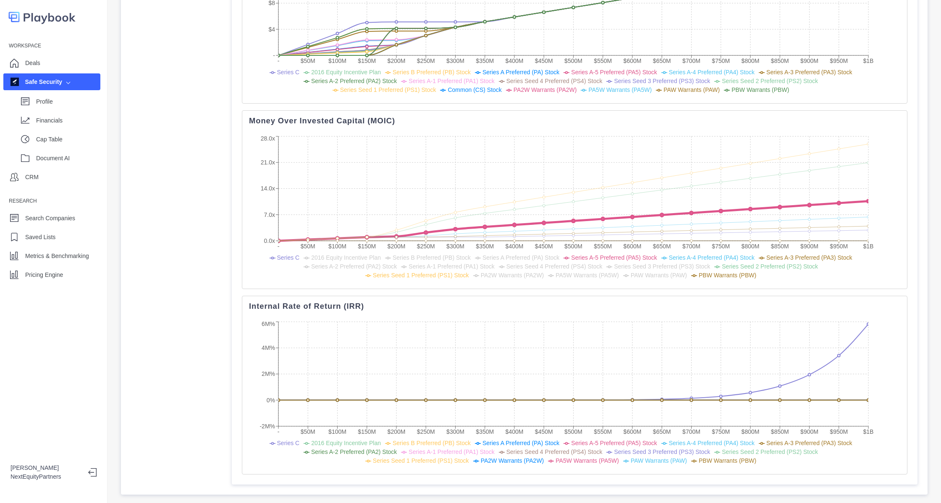
drag, startPoint x: 590, startPoint y: 241, endPoint x: 594, endPoint y: 239, distance: 4.5
click at [590, 254] on span "Series A-5 Preferred (PA5) Stock" at bounding box center [614, 257] width 86 height 7
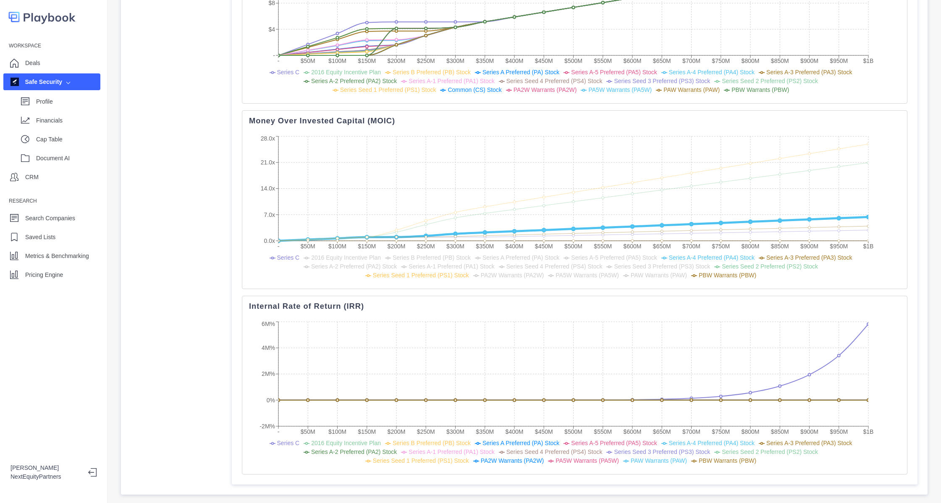
click at [686, 254] on span "Series A-4 Preferred (PA4) Stock" at bounding box center [712, 257] width 86 height 7
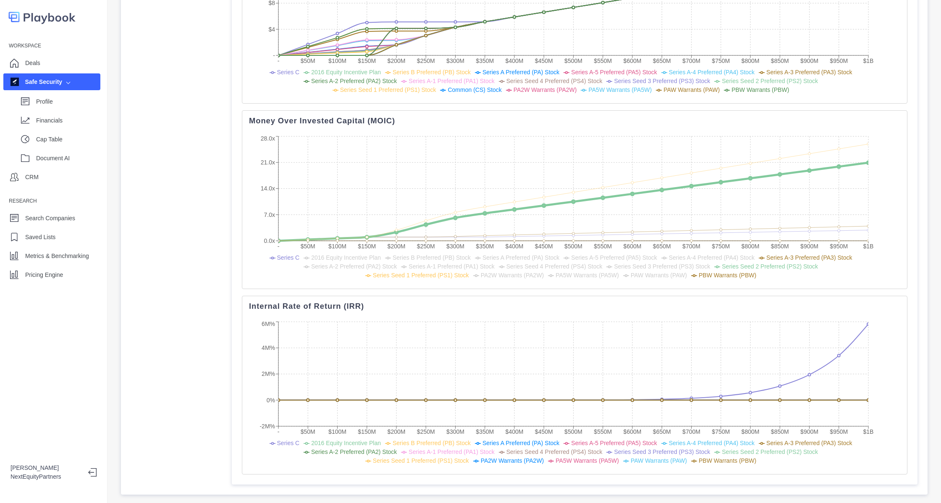
click at [721, 263] on span "Series Seed 2 Preferred (PS2) Stock" at bounding box center [769, 266] width 96 height 7
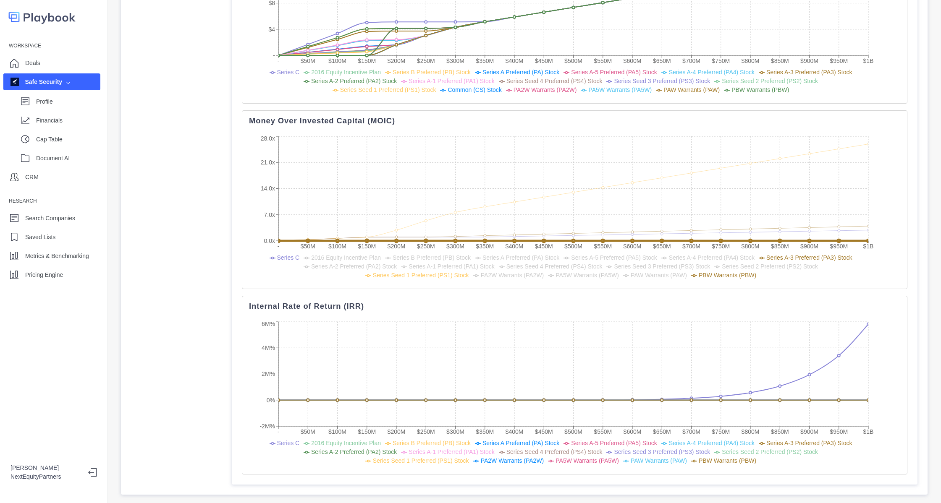
click at [698, 272] on span "PBW Warrants (PBW)" at bounding box center [726, 275] width 57 height 7
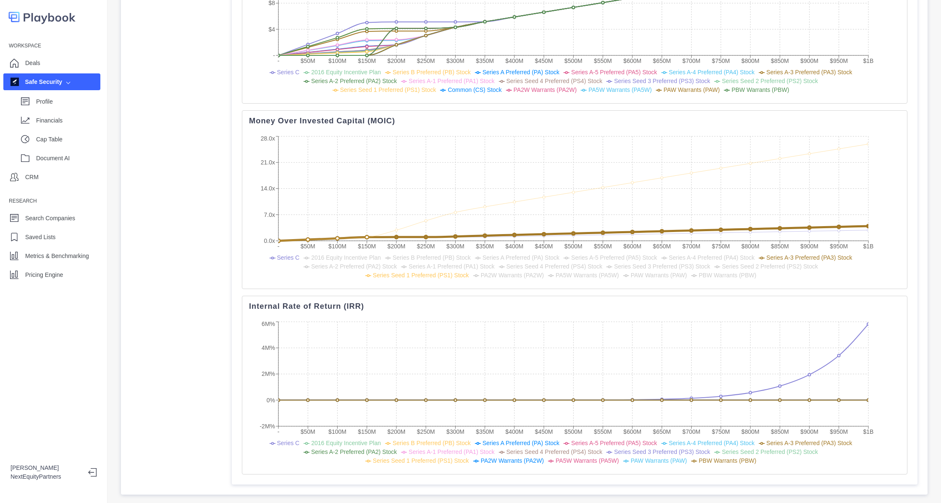
click at [769, 254] on span "Series A-3 Preferred (PA3) Stock" at bounding box center [809, 257] width 86 height 7
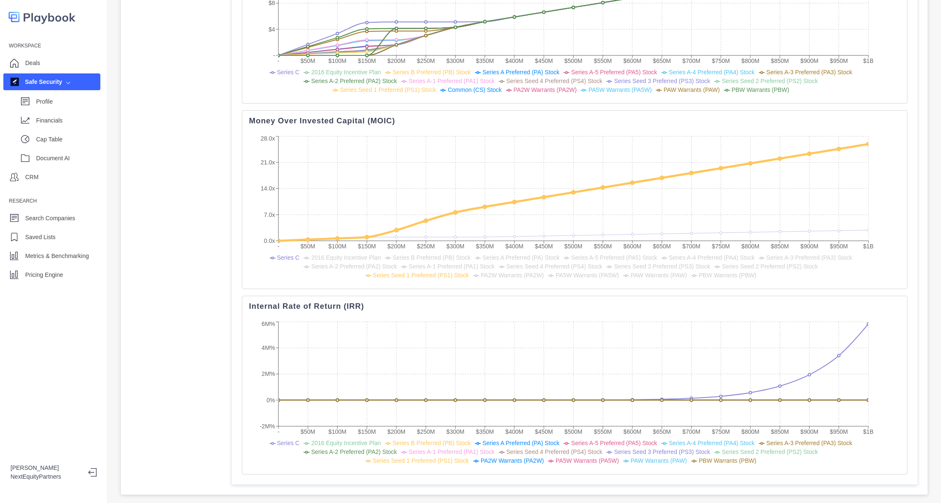
click at [469, 272] on span "Series Seed 1 Preferred (PS1) Stock" at bounding box center [421, 275] width 96 height 7
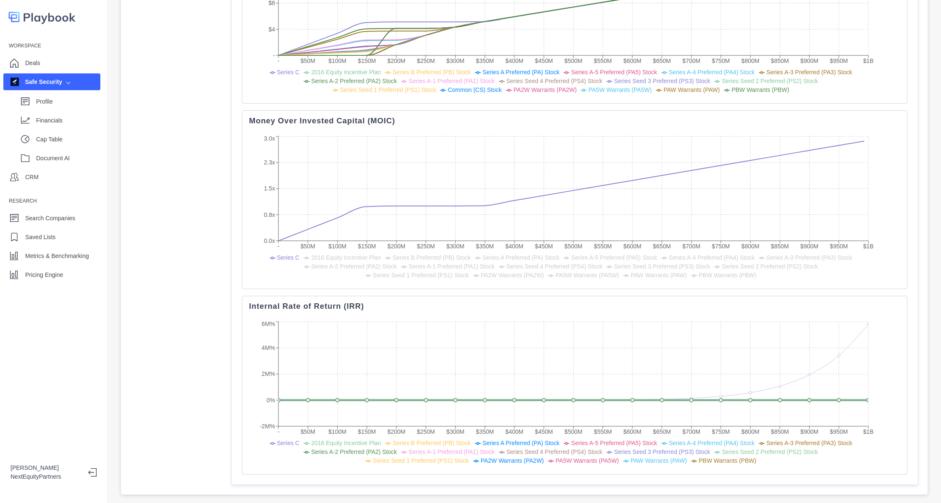
click at [334, 440] on span "2016 Equity Incentive Plan" at bounding box center [346, 443] width 70 height 7
click at [513, 440] on span "Series A Preferred (PA) Stock" at bounding box center [520, 443] width 77 height 7
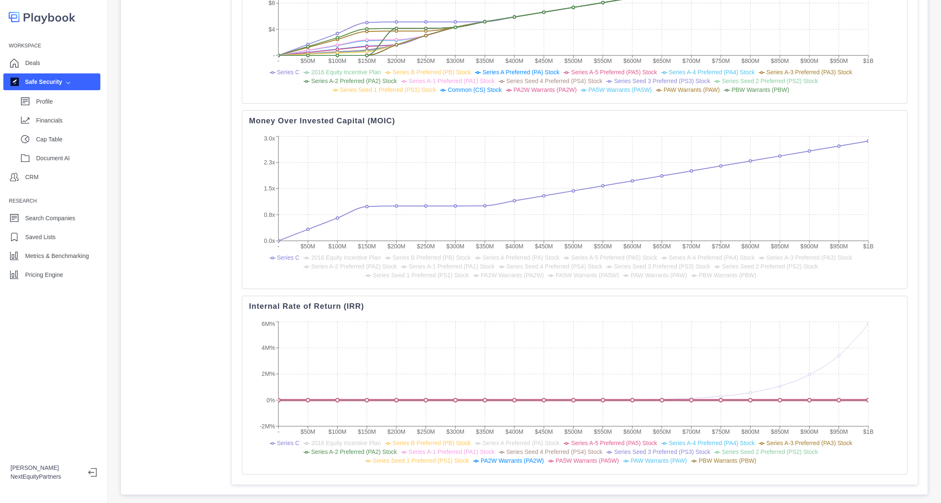
drag, startPoint x: 618, startPoint y: 423, endPoint x: 630, endPoint y: 423, distance: 12.2
click at [619, 440] on span "Series A-5 Preferred (PA5) Stock" at bounding box center [614, 443] width 86 height 7
click at [677, 440] on span "Series A-4 Preferred (PA4) Stock" at bounding box center [712, 443] width 86 height 7
click at [780, 440] on span "Series A-3 Preferred (PA3) Stock" at bounding box center [809, 443] width 86 height 7
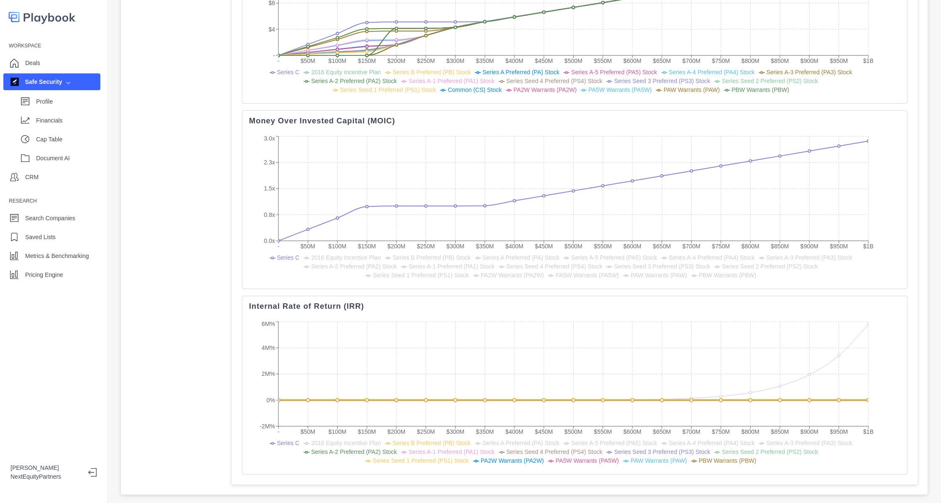
click at [469, 457] on span "Series Seed 1 Preferred (PS1) Stock" at bounding box center [421, 460] width 96 height 7
click at [721, 449] on span "Series Seed 2 Preferred (PS2) Stock" at bounding box center [769, 452] width 96 height 7
click at [621, 449] on span "Series Seed 3 Preferred (PS3) Stock" at bounding box center [662, 452] width 96 height 7
click at [506, 449] on span "Series Seed 4 Preferred (PS4) Stock" at bounding box center [554, 452] width 96 height 7
click at [401, 448] on li "Series A-1 Preferred (PA1) Stock" at bounding box center [447, 452] width 93 height 9
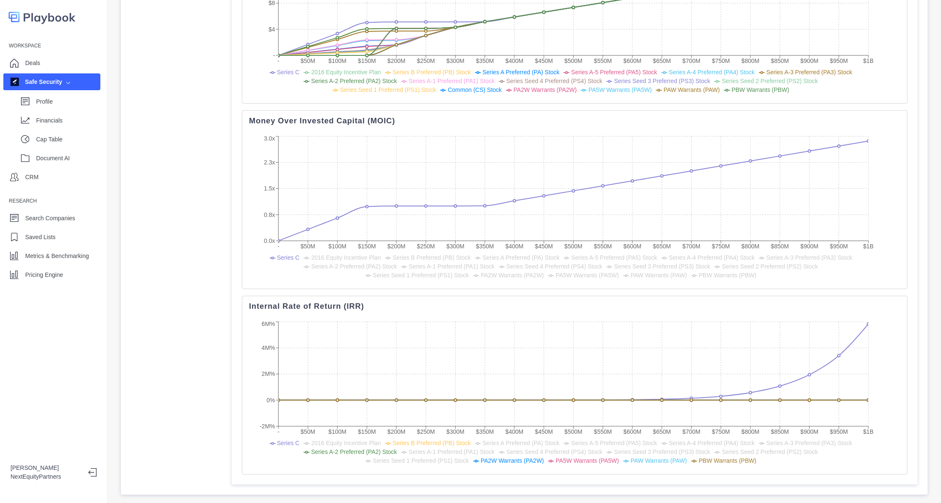
click at [334, 439] on ul "Series C 2016 Equity Incentive Plan Series B Preferred (PB) Stock Series A Pref…" at bounding box center [562, 452] width 611 height 26
click at [333, 449] on span "Series A-2 Preferred (PA2) Stock" at bounding box center [354, 452] width 86 height 7
click at [481, 457] on span "PA2W Warrants (PA2W)" at bounding box center [512, 460] width 63 height 7
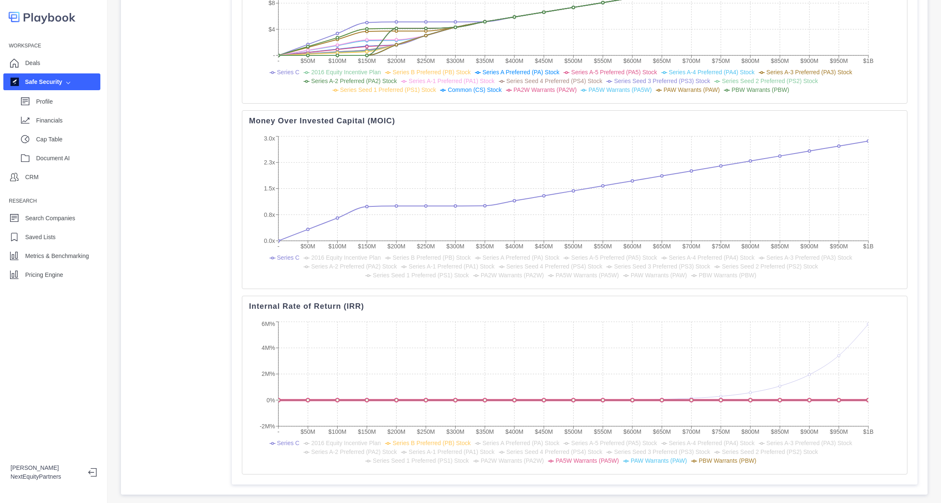
click at [555, 457] on span "PA5W Warrants (PA5W)" at bounding box center [586, 460] width 63 height 7
click at [413, 254] on span "Series B Preferred (PB) Stock" at bounding box center [431, 257] width 78 height 7
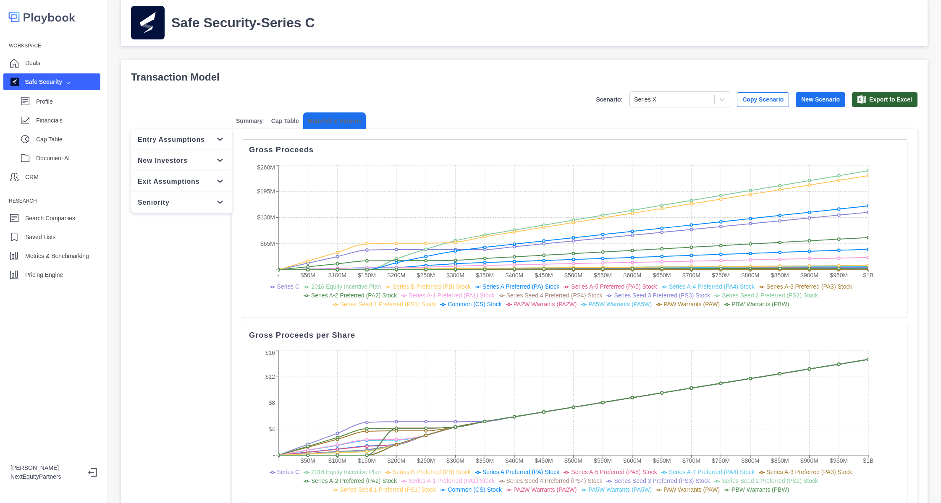
scroll to position [0, 0]
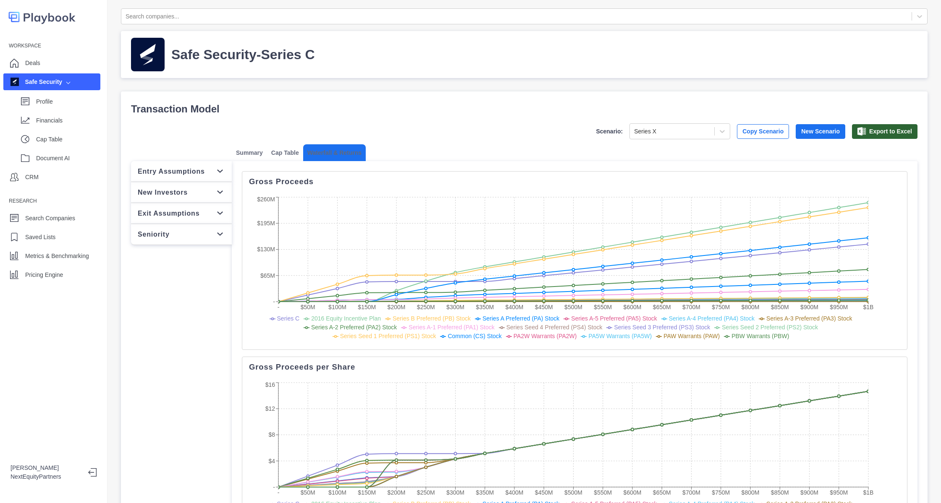
click at [180, 212] on p "Exit Assumptions" at bounding box center [169, 213] width 62 height 10
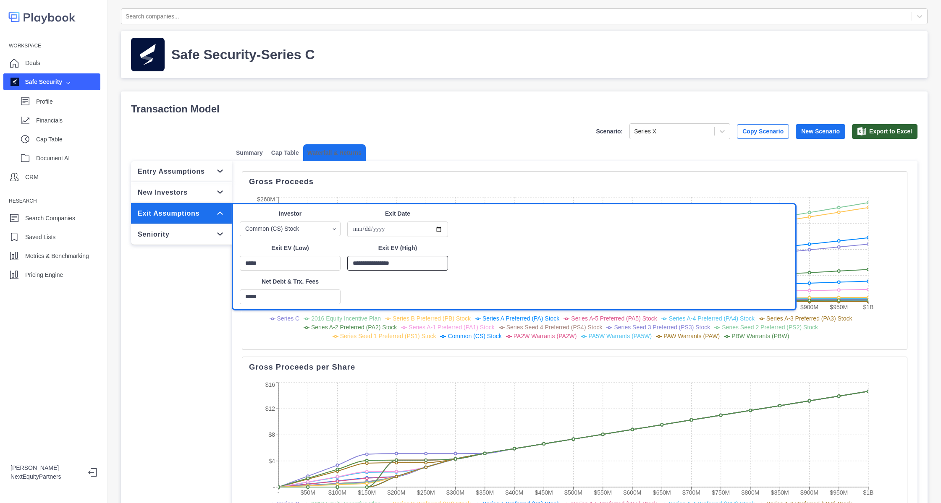
click at [358, 263] on input "**********" at bounding box center [397, 263] width 101 height 15
click at [361, 263] on input "**********" at bounding box center [397, 263] width 101 height 15
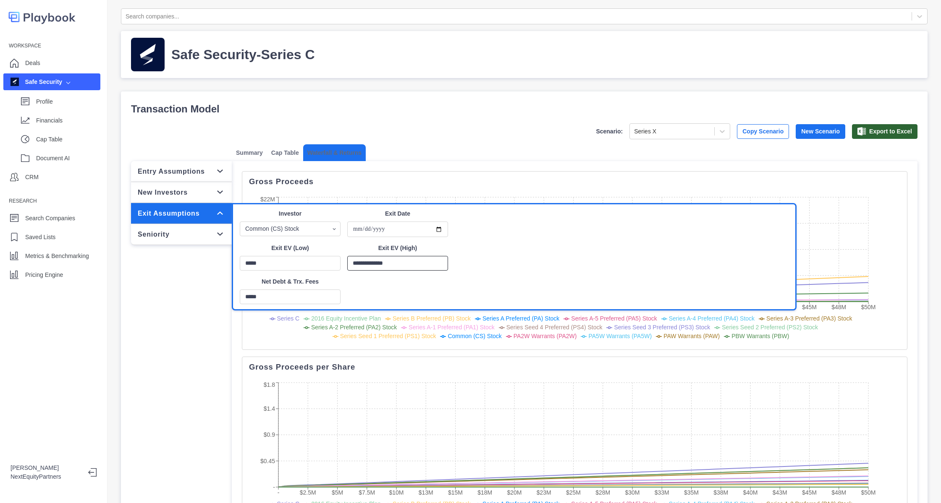
type input "**********"
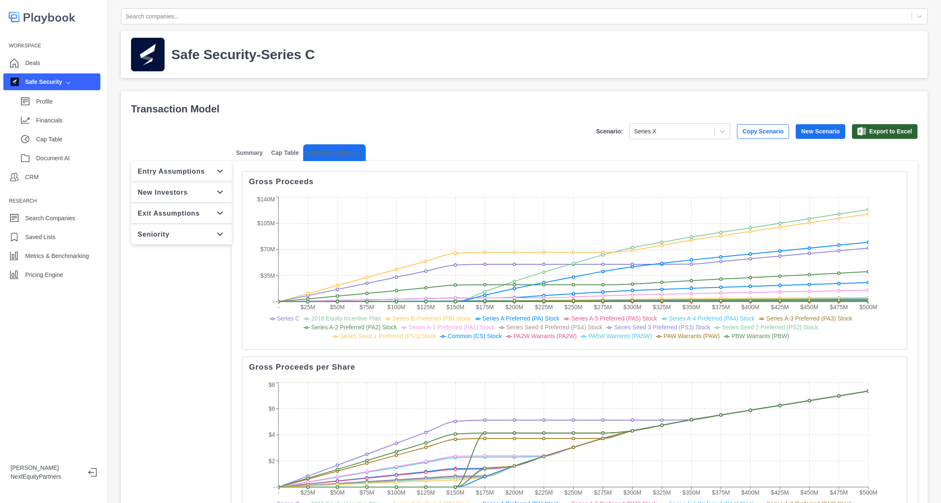
click at [174, 211] on p "Exit Assumptions" at bounding box center [169, 213] width 62 height 10
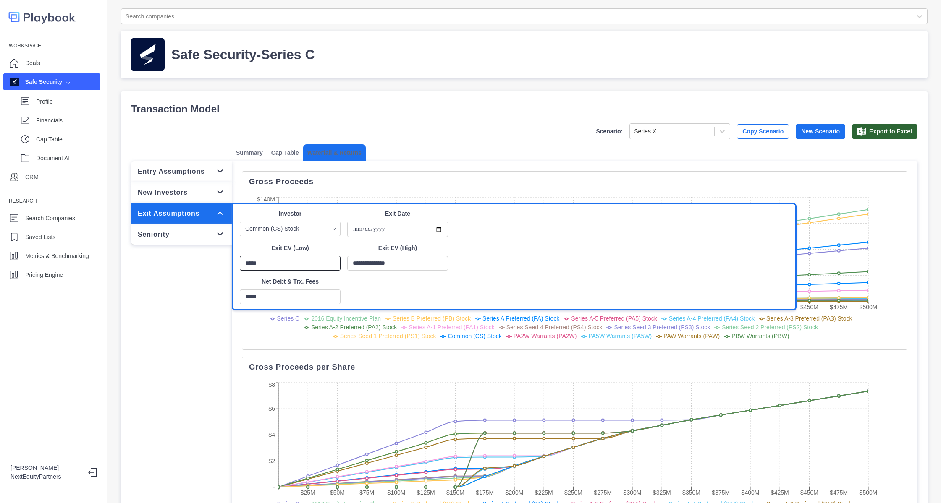
click at [248, 261] on input "*****" at bounding box center [290, 263] width 101 height 15
type input "**********"
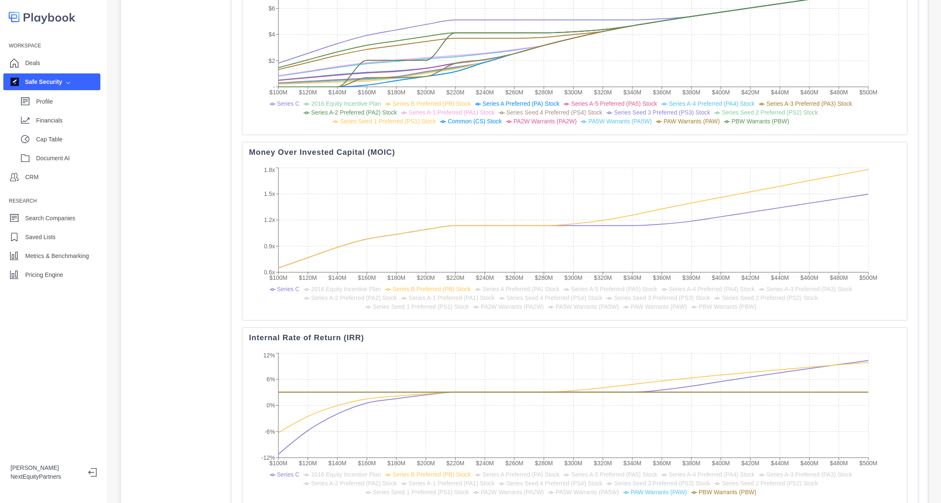
scroll to position [451, 0]
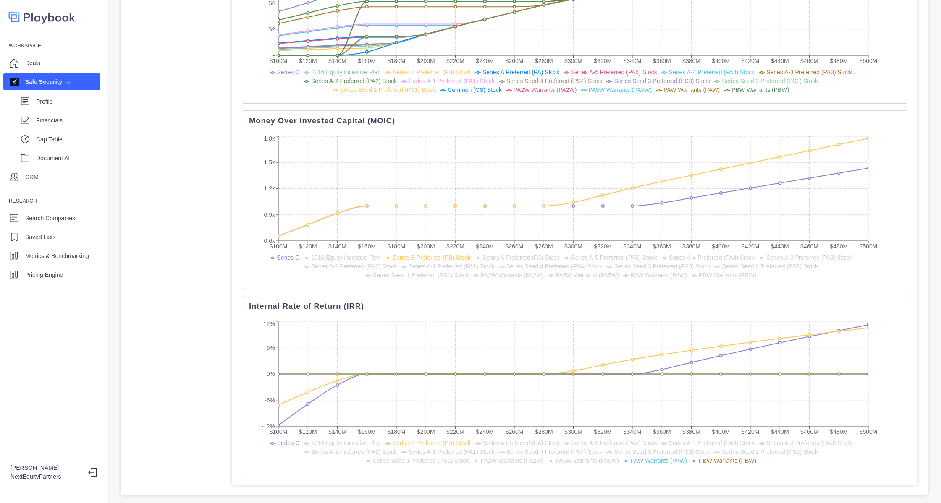
click at [630, 457] on span "PAW Warrants (PAW)" at bounding box center [658, 460] width 56 height 7
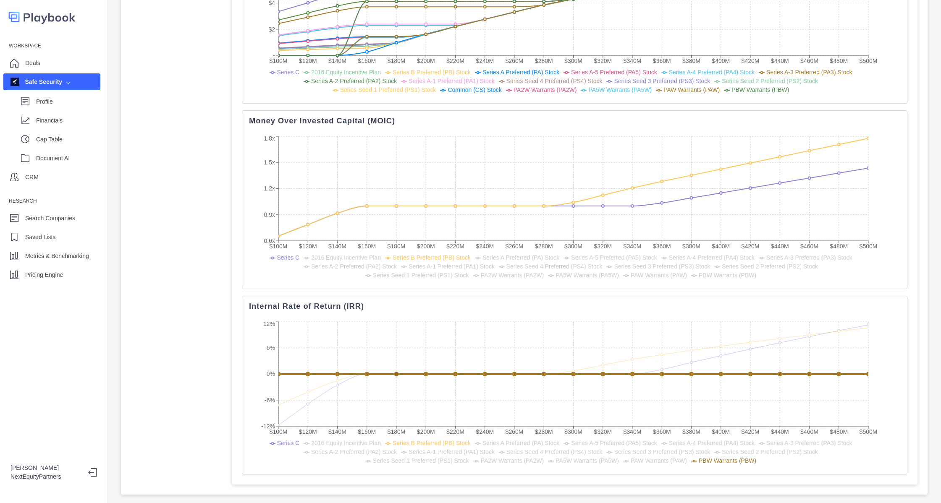
click at [698, 457] on span "PBW Warrants (PBW)" at bounding box center [726, 460] width 57 height 7
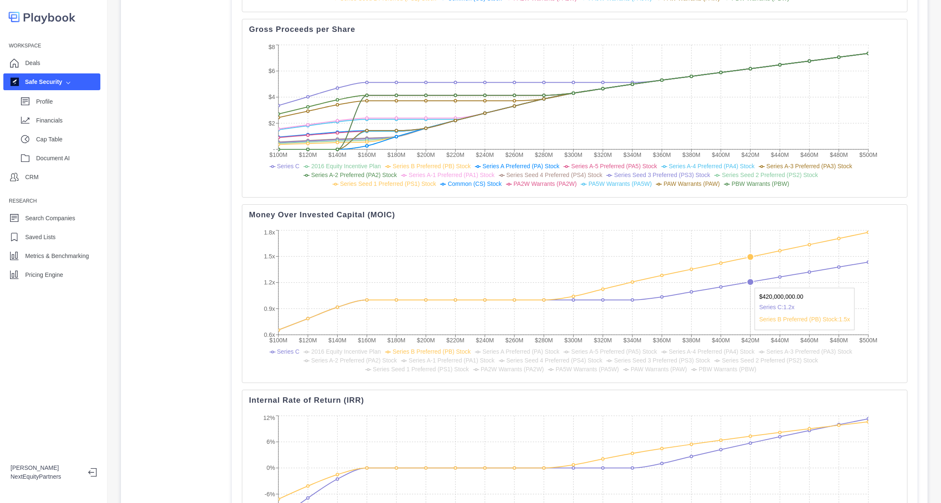
scroll to position [164, 0]
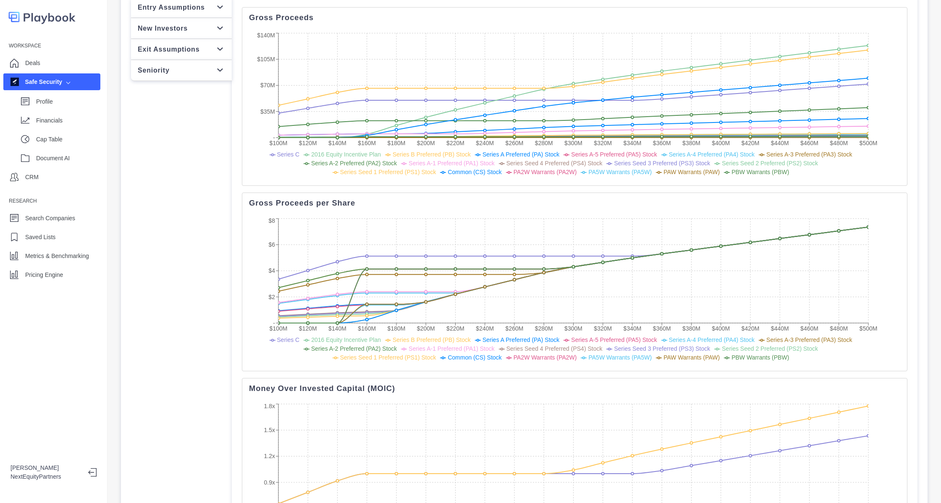
click at [196, 45] on div "Exit Assumptions" at bounding box center [181, 49] width 87 height 10
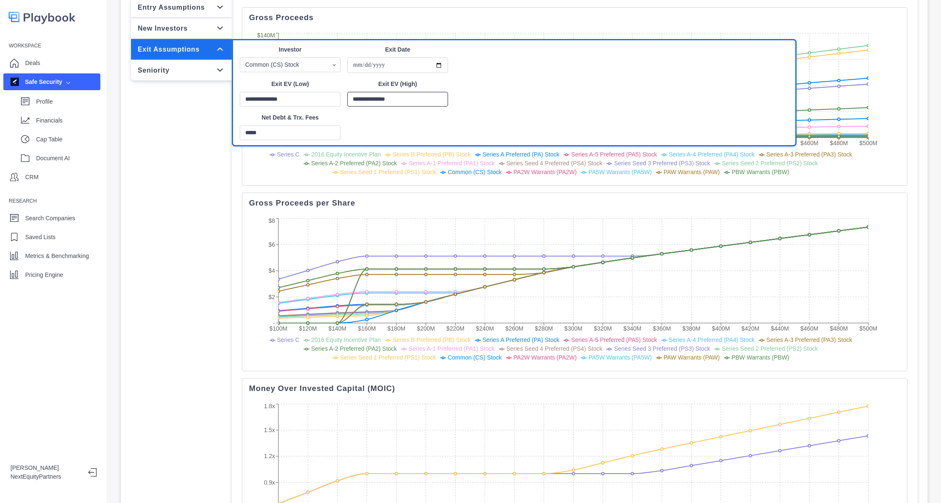
click at [355, 95] on input "**********" at bounding box center [397, 99] width 101 height 15
type input "**********"
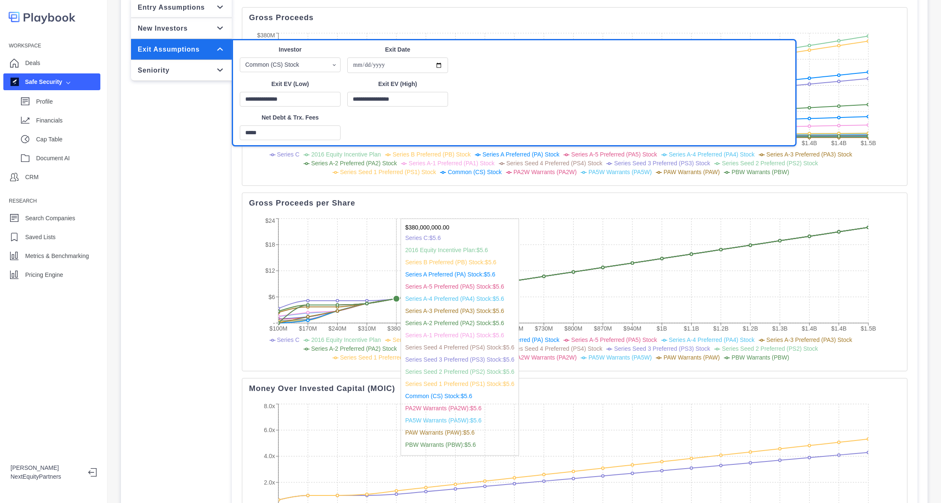
click at [436, 237] on icon "$100M $170M $240M $310M $380M $450M $520M $590M $660M $730M $800M $870M $940M $…" at bounding box center [565, 291] width 632 height 148
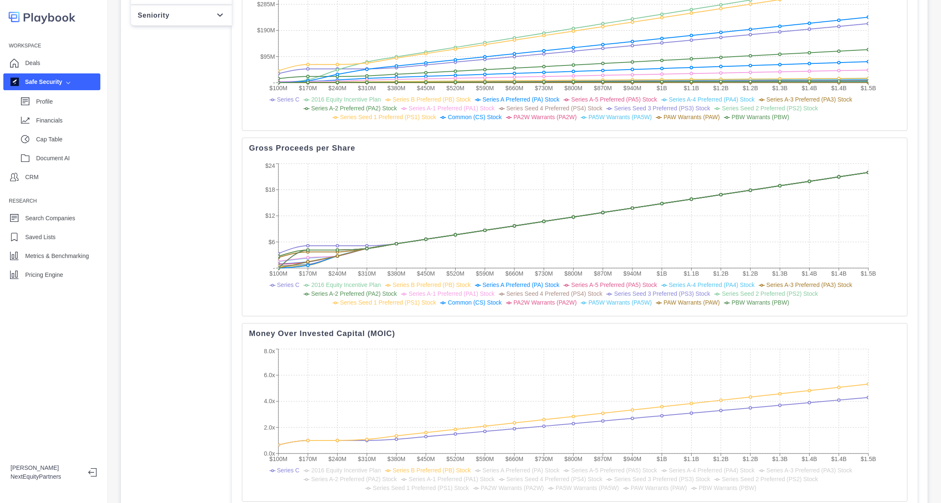
scroll to position [0, 0]
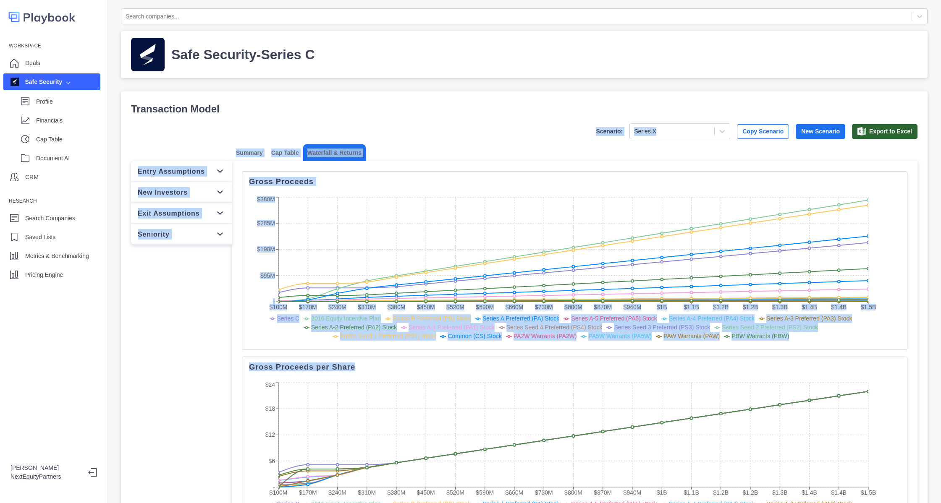
drag, startPoint x: 357, startPoint y: 112, endPoint x: 686, endPoint y: 368, distance: 416.9
click at [686, 368] on div "Transaction Model Scenario: Series X Copy Scenario New Scenario Export to Excel…" at bounding box center [524, 509] width 786 height 815
click at [713, 368] on p "Gross Proceeds per Share" at bounding box center [574, 367] width 651 height 7
drag, startPoint x: 530, startPoint y: 261, endPoint x: 245, endPoint y: 89, distance: 332.7
click at [245, 89] on div "Search companies... Safe Security - Series C Transaction Model Scenario: Series…" at bounding box center [524, 467] width 806 height 918
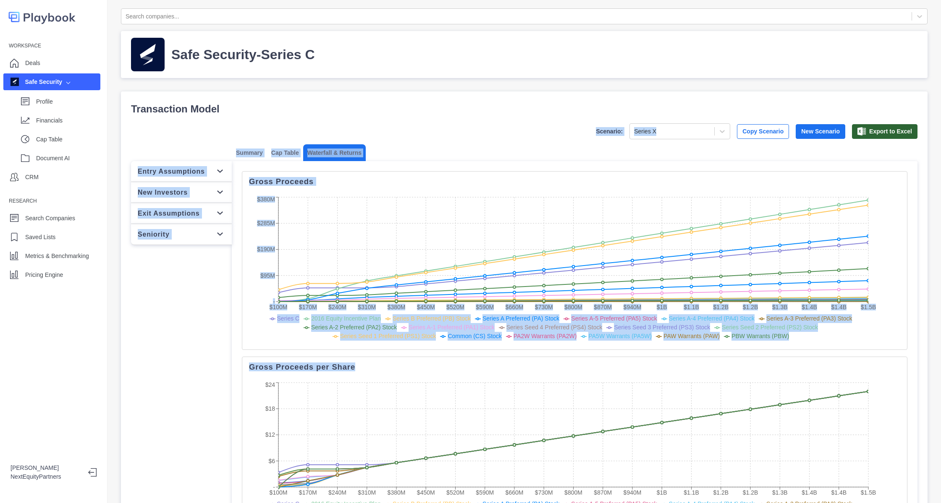
click at [232, 107] on p "Transaction Model" at bounding box center [524, 109] width 786 height 15
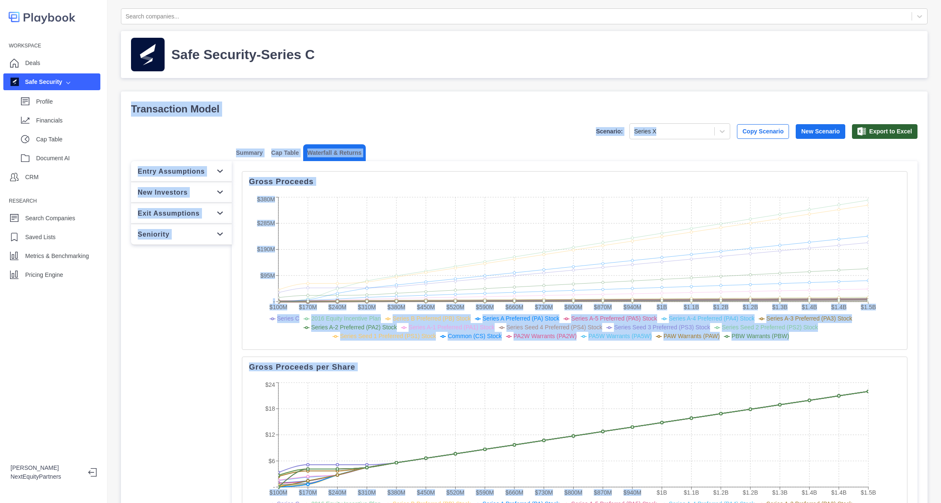
drag, startPoint x: 158, startPoint y: 116, endPoint x: 648, endPoint y: 502, distance: 623.1
click at [650, 503] on div "Workspace Deals Safe Security Profile Financials Cap Table Document AI CRM Rese…" at bounding box center [470, 251] width 941 height 503
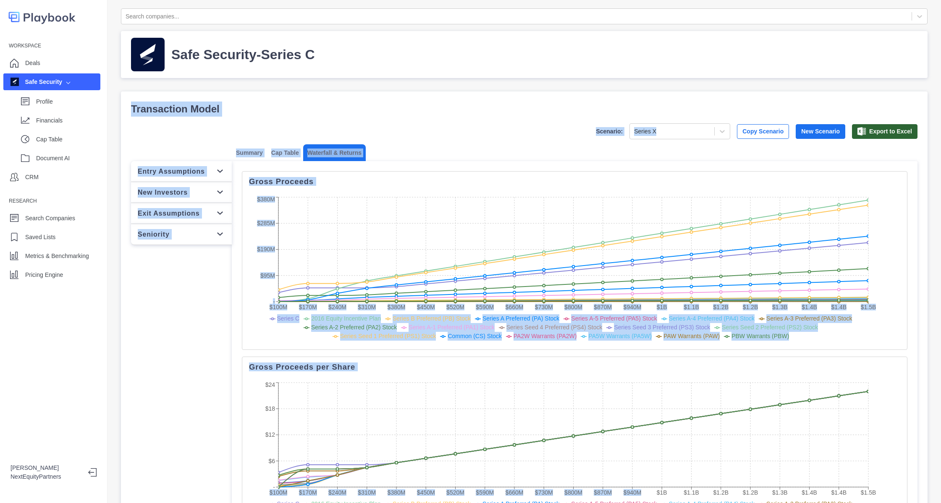
scroll to position [97, 0]
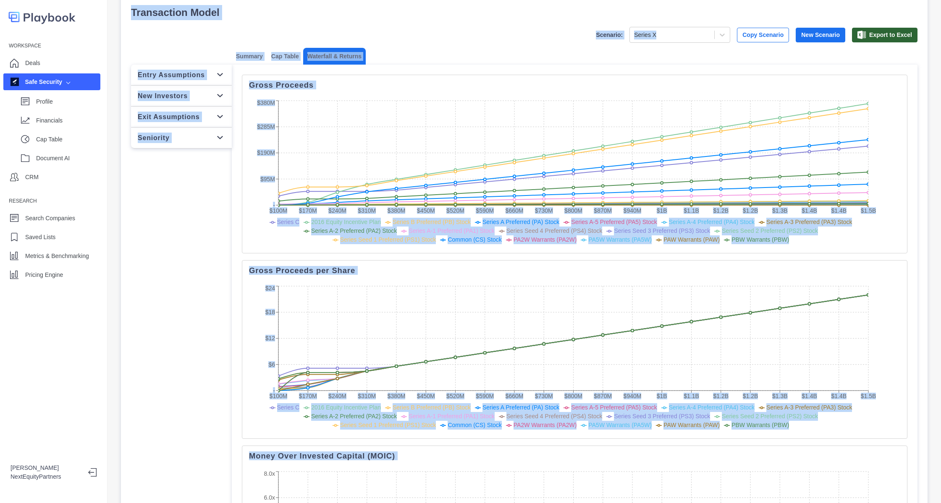
click at [199, 305] on div "Entry Assumptions New Investors Exit Assumptions Seniority Gross Proceeds $100M…" at bounding box center [524, 442] width 786 height 755
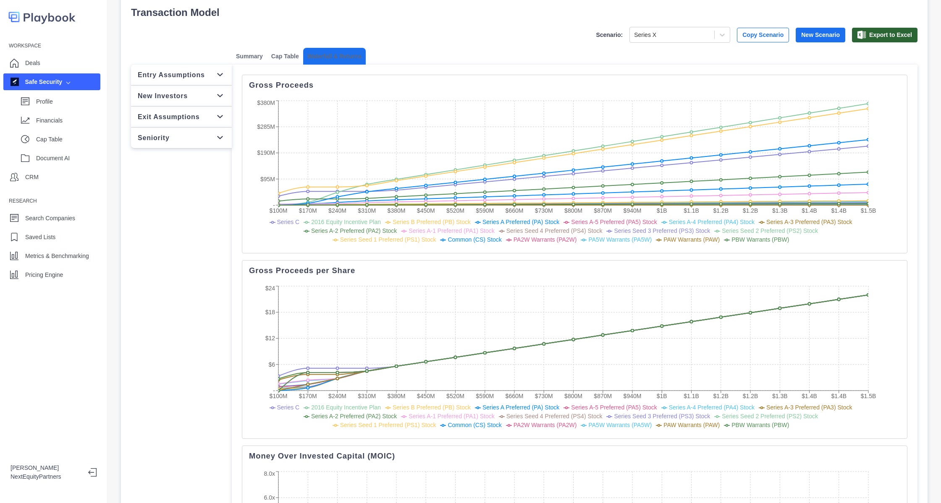
scroll to position [0, 0]
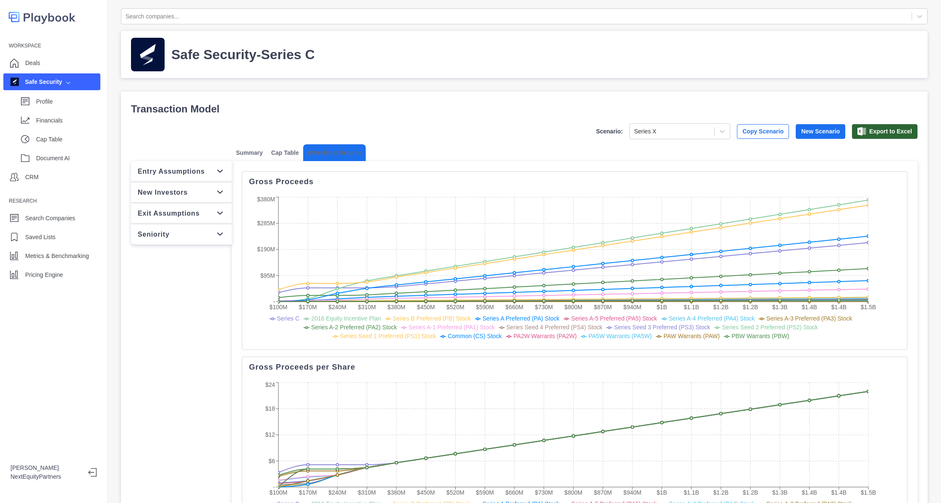
click at [287, 121] on div "Transaction Model Scenario: Series X Copy Scenario New Scenario Export to Excel…" at bounding box center [524, 509] width 786 height 815
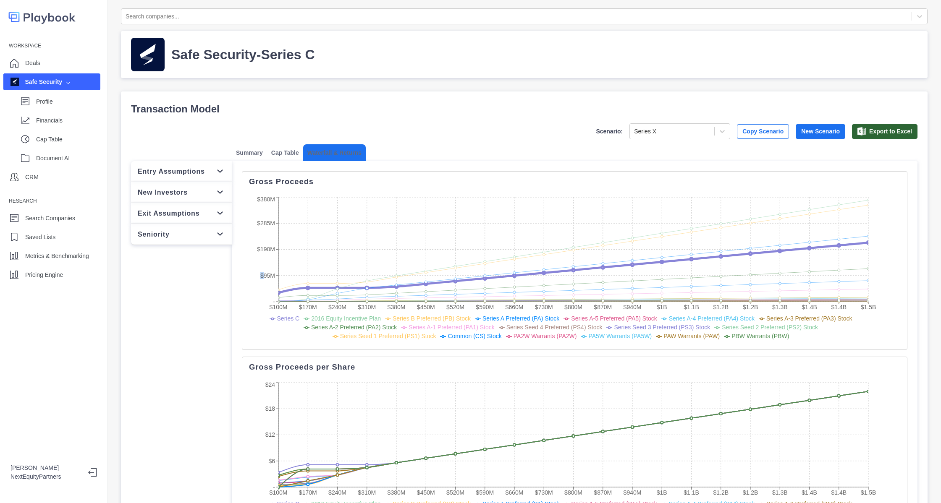
click at [333, 335] on ul "Series C 2016 Equity Incentive Plan Series B Preferred (PB) Stock Series A Pref…" at bounding box center [562, 327] width 611 height 26
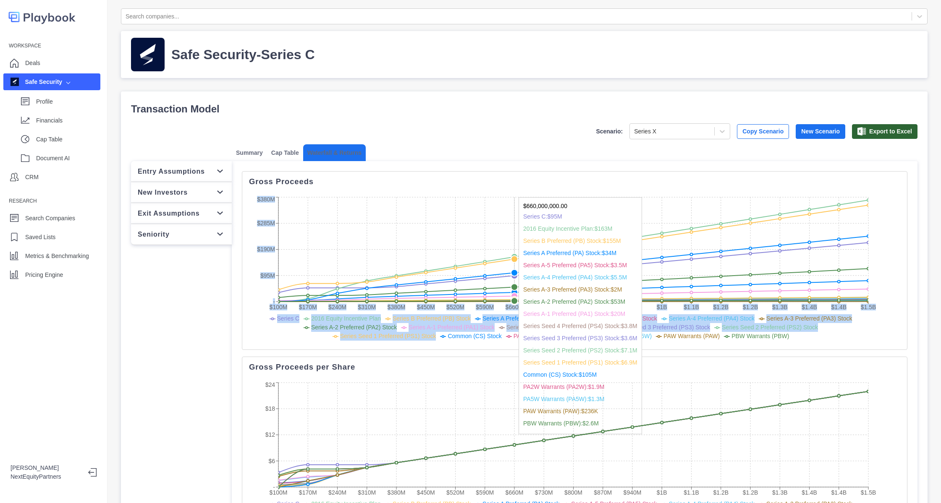
drag, startPoint x: 350, startPoint y: 340, endPoint x: 504, endPoint y: 263, distance: 172.3
click at [504, 263] on div "$100M $170M $240M $310M $380M $450M $520M $590M $660M $730M $800M $870M $940M $…" at bounding box center [565, 269] width 632 height 148
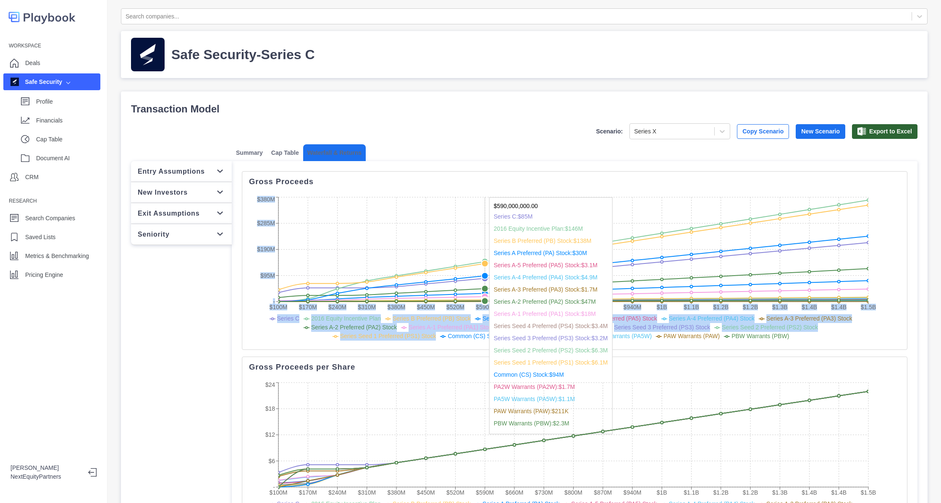
click at [497, 226] on icon "$100M $170M $240M $310M $380M $450M $520M $590M $660M $730M $800M $870M $940M $…" at bounding box center [565, 269] width 632 height 148
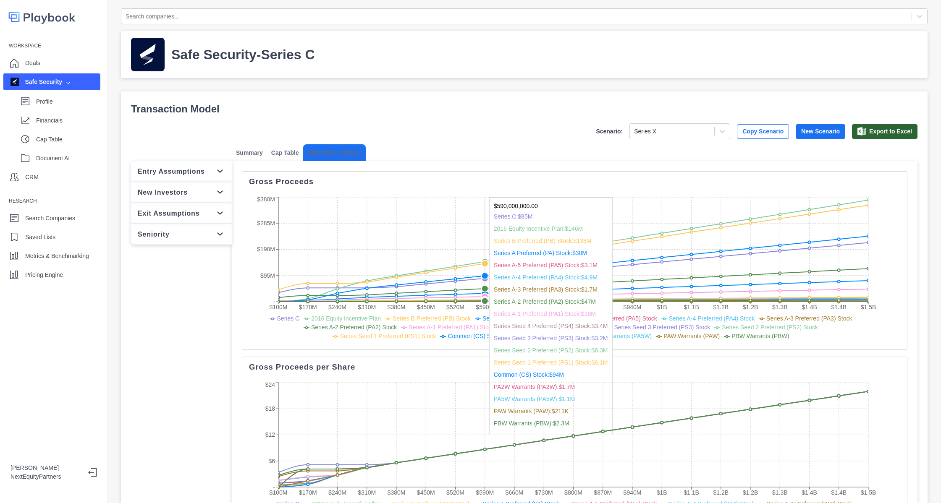
scroll to position [451, 0]
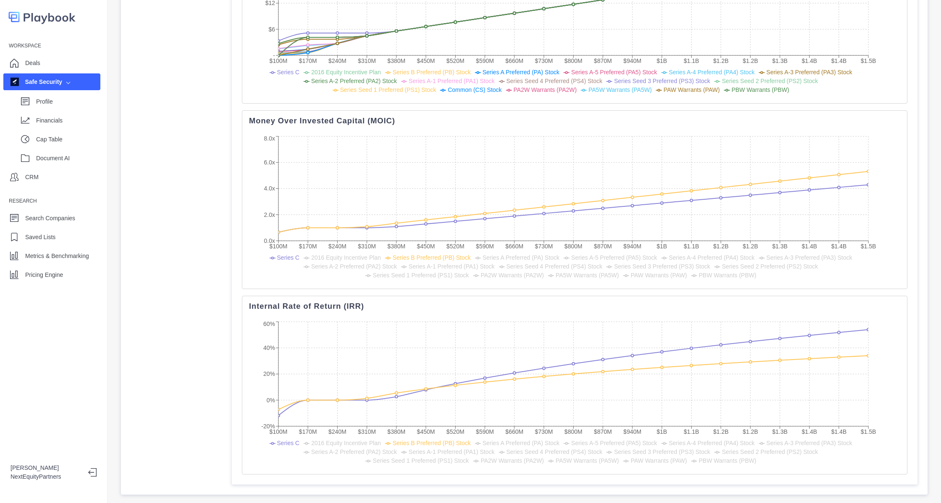
click at [469, 457] on span "Series Seed 1 Preferred (PS1) Stock" at bounding box center [421, 460] width 96 height 7
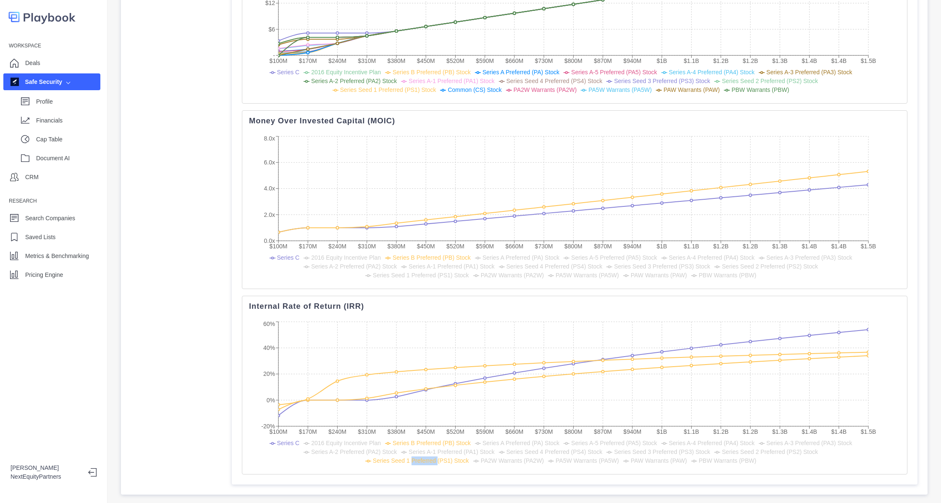
click at [469, 457] on span "Series Seed 1 Preferred (PS1) Stock" at bounding box center [421, 460] width 96 height 7
